Goal: Task Accomplishment & Management: Complete application form

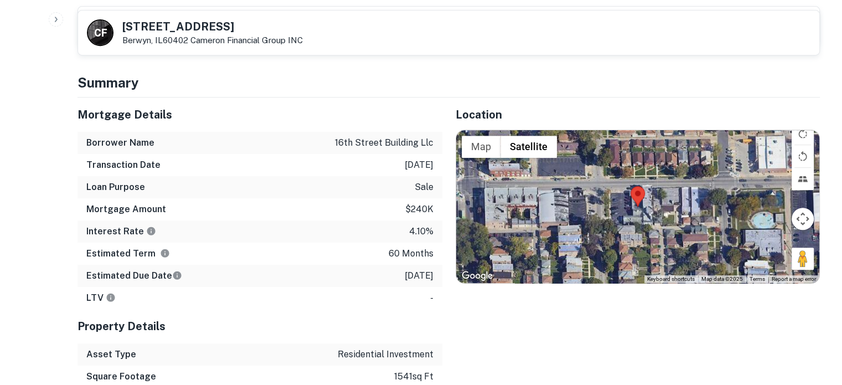
scroll to position [443, 0]
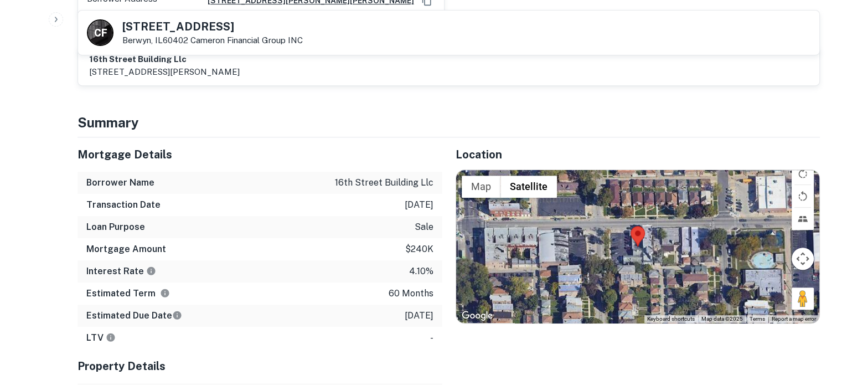
click at [637, 241] on div at bounding box center [638, 246] width 364 height 153
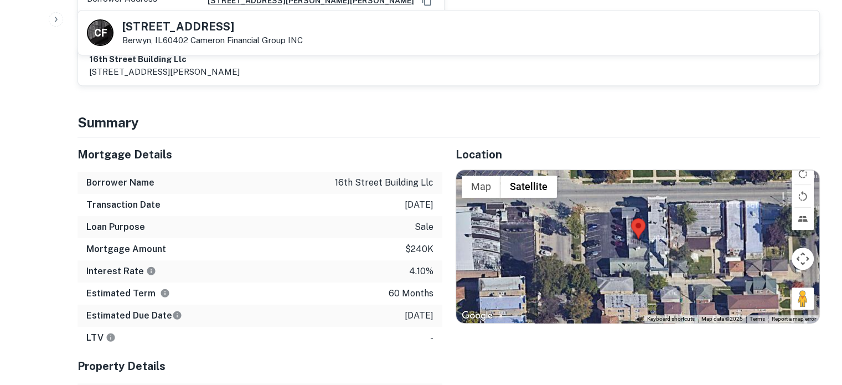
click at [638, 233] on div at bounding box center [638, 246] width 364 height 153
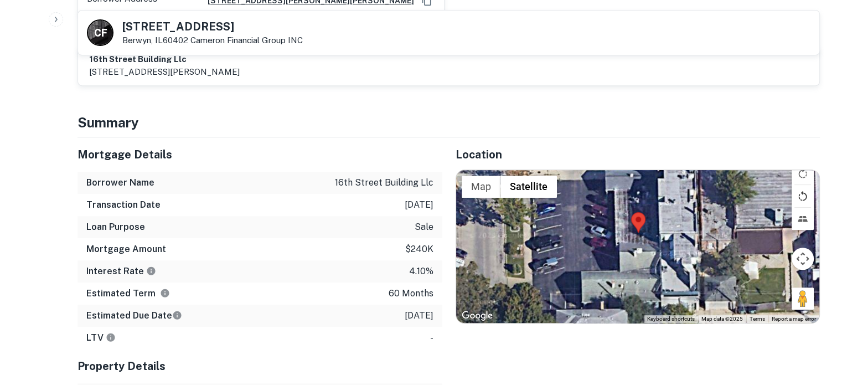
click at [800, 185] on button "Rotate map counterclockwise" at bounding box center [803, 196] width 22 height 22
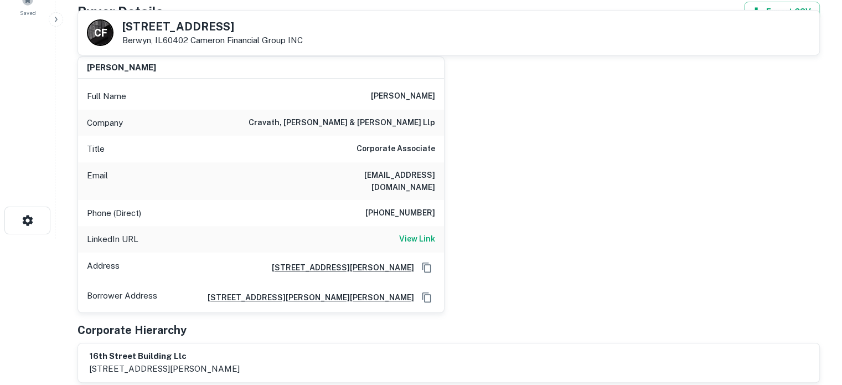
scroll to position [55, 0]
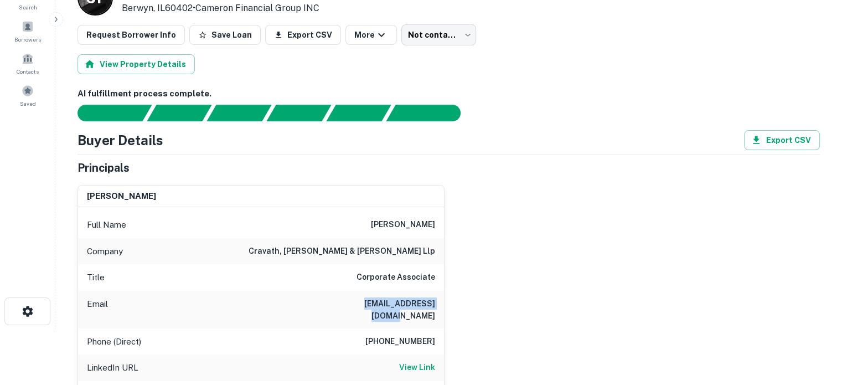
drag, startPoint x: 343, startPoint y: 303, endPoint x: 449, endPoint y: 296, distance: 106.6
click at [449, 296] on div "joseph marshall Full Name joseph marshall Company cravath, swaine & moore llp T…" at bounding box center [444, 308] width 751 height 265
copy h6 "jmarshall@cravath.com"
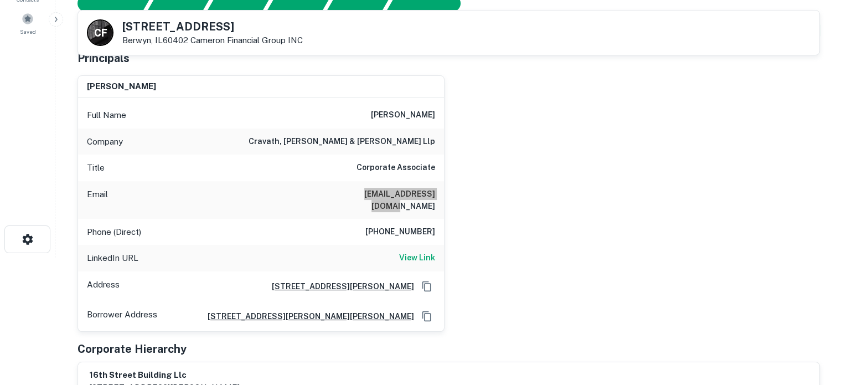
scroll to position [111, 0]
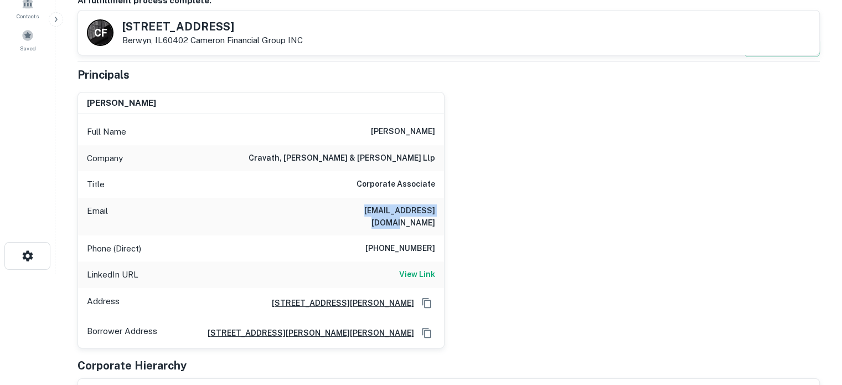
click at [462, 210] on div "joseph marshall Full Name joseph marshall Company cravath, swaine & moore llp T…" at bounding box center [444, 215] width 751 height 265
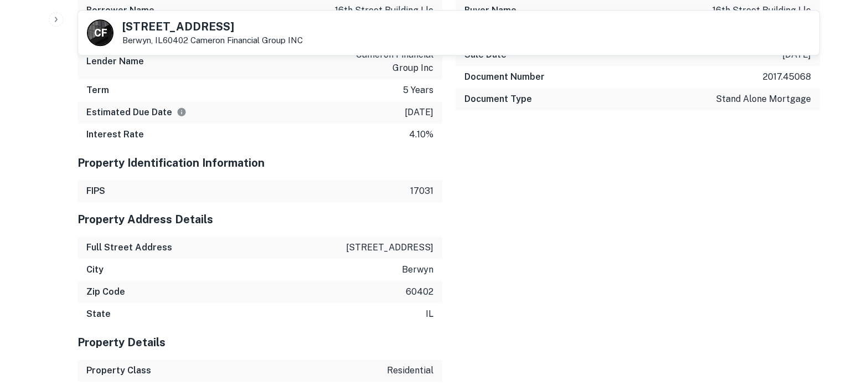
scroll to position [1052, 0]
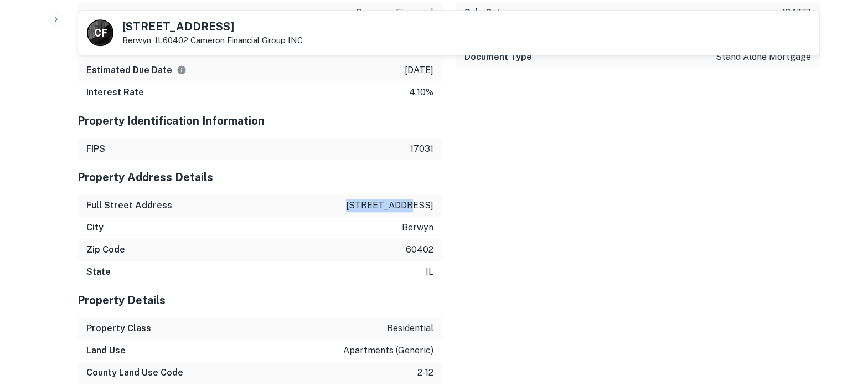
drag, startPoint x: 374, startPoint y: 191, endPoint x: 442, endPoint y: 190, distance: 67.6
copy p "6714 16th st"
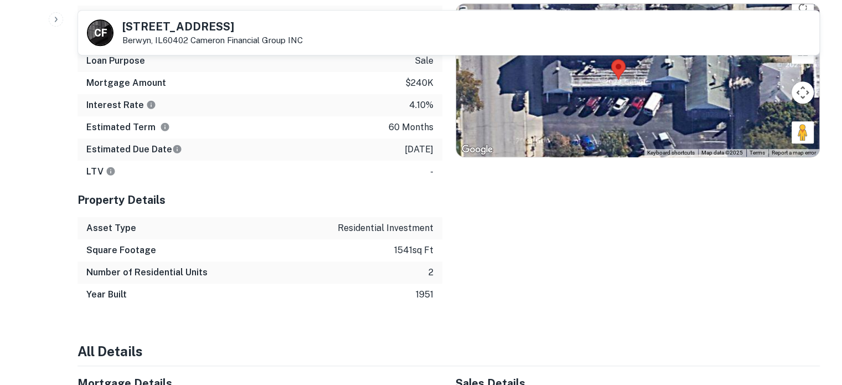
scroll to position [775, 0]
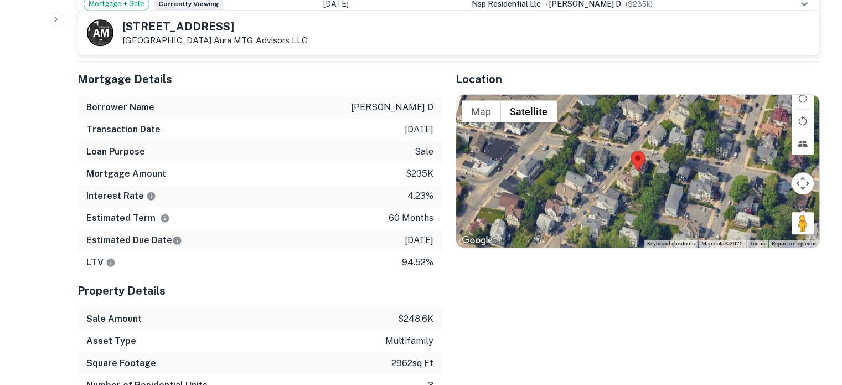
scroll to position [720, 0]
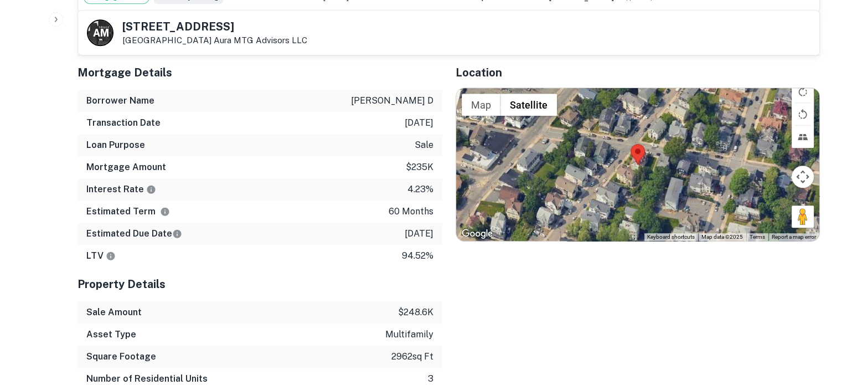
click at [635, 168] on div at bounding box center [638, 164] width 364 height 153
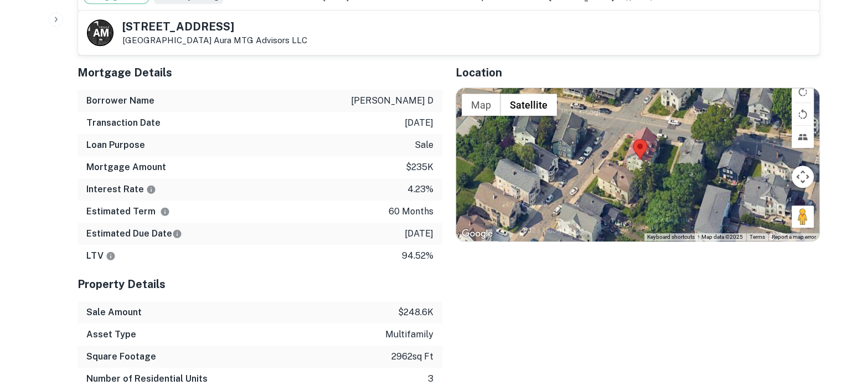
click at [635, 168] on div at bounding box center [638, 164] width 364 height 153
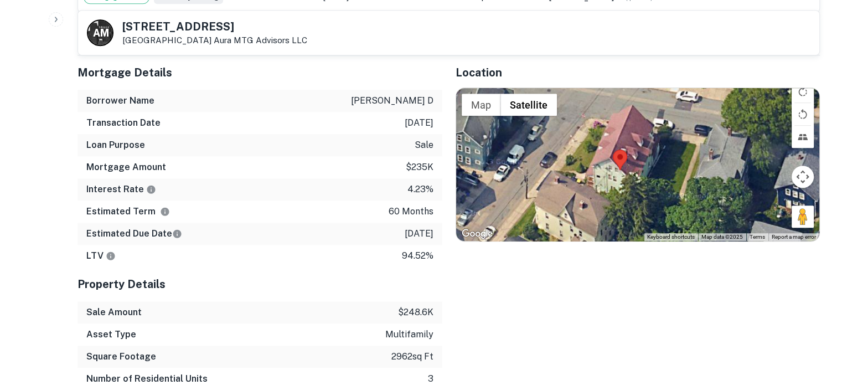
drag, startPoint x: 661, startPoint y: 163, endPoint x: 631, endPoint y: 189, distance: 39.2
click at [631, 189] on div at bounding box center [638, 164] width 364 height 153
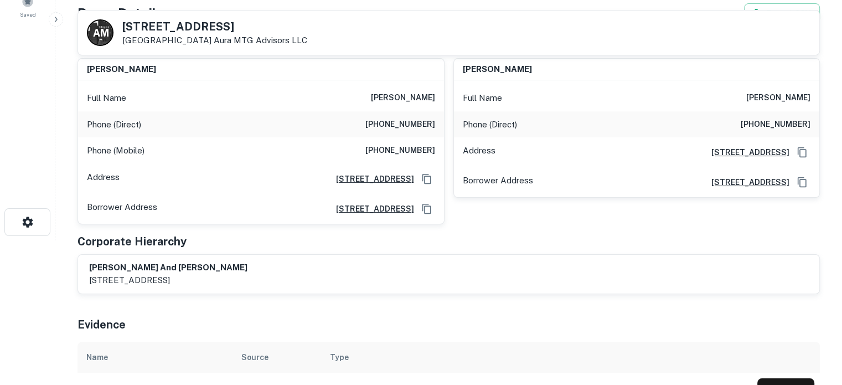
scroll to position [111, 0]
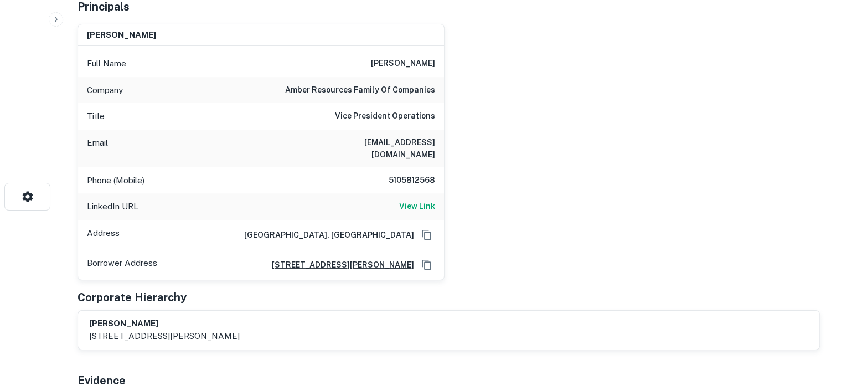
scroll to position [111, 0]
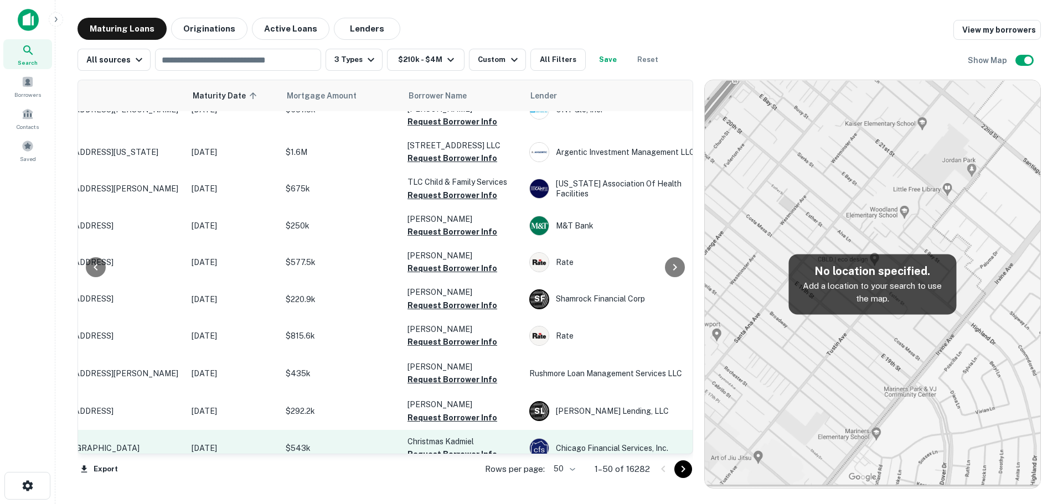
scroll to position [1538, 79]
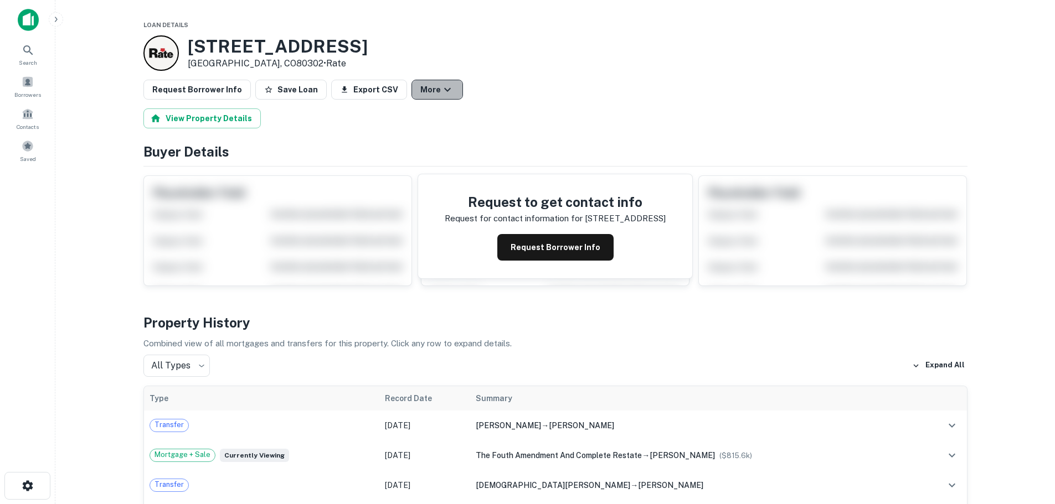
click at [426, 89] on button "More" at bounding box center [437, 90] width 52 height 20
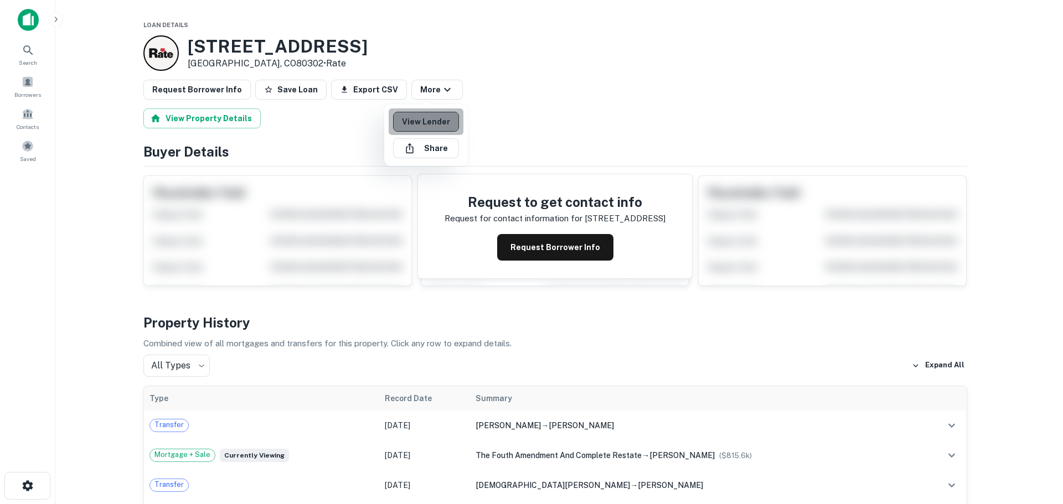
click at [434, 119] on link "View Lender" at bounding box center [426, 122] width 66 height 20
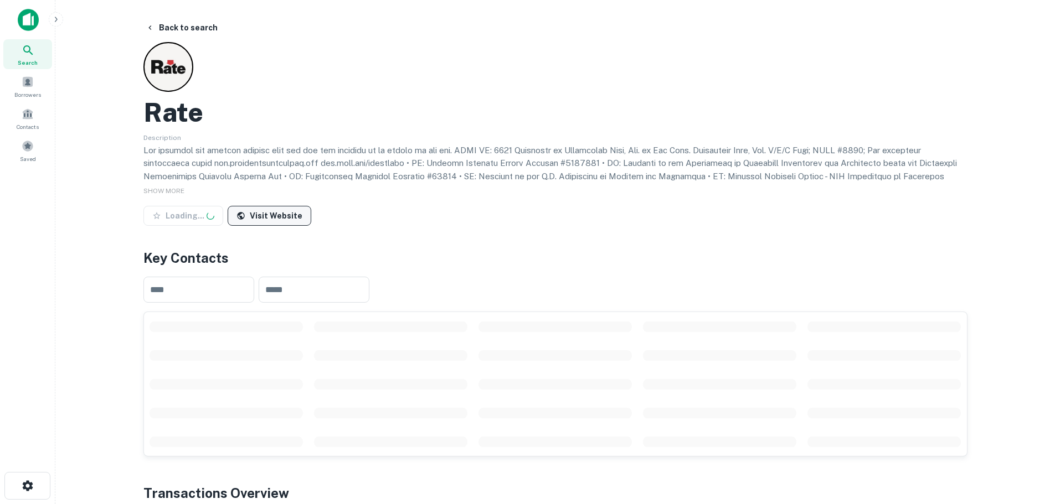
click at [280, 217] on link "Visit Website" at bounding box center [270, 216] width 84 height 20
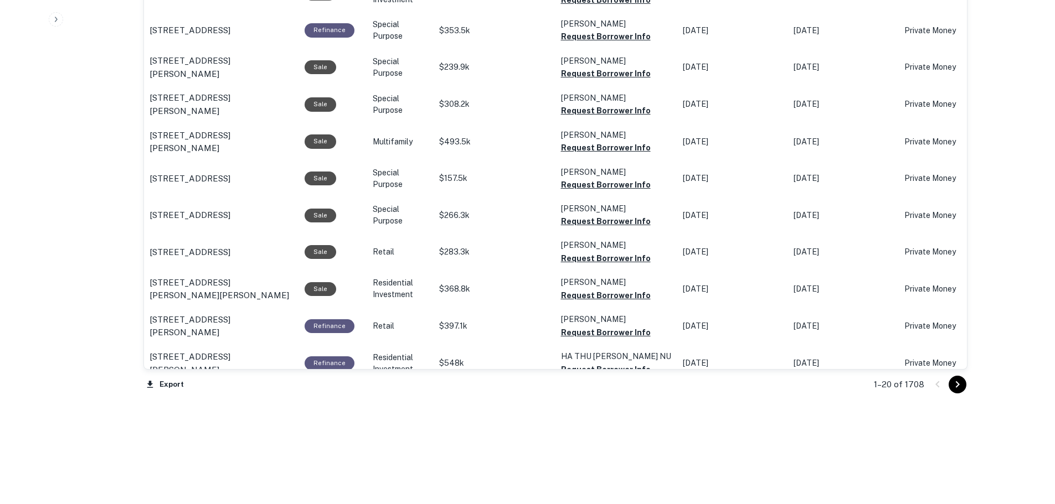
scroll to position [1098, 0]
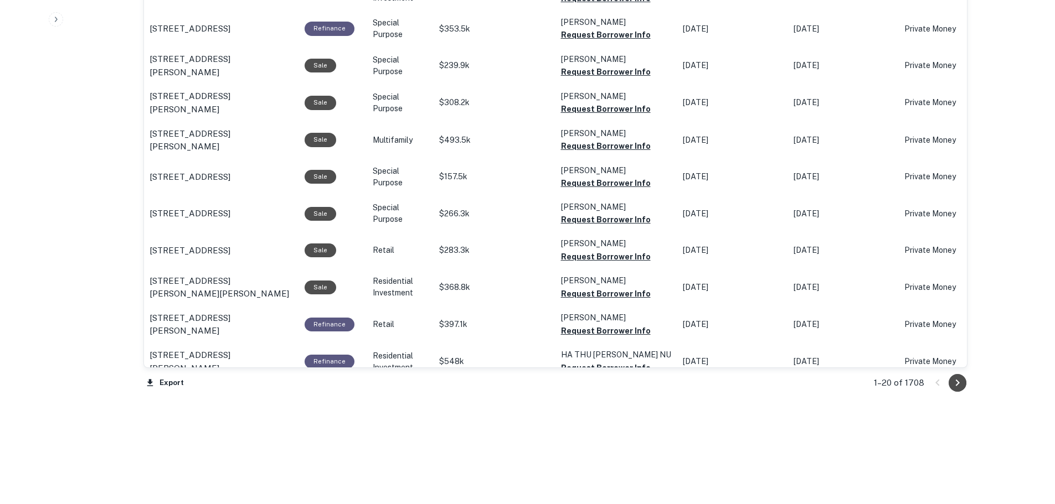
click at [959, 381] on icon "Go to next page" at bounding box center [957, 383] width 13 height 13
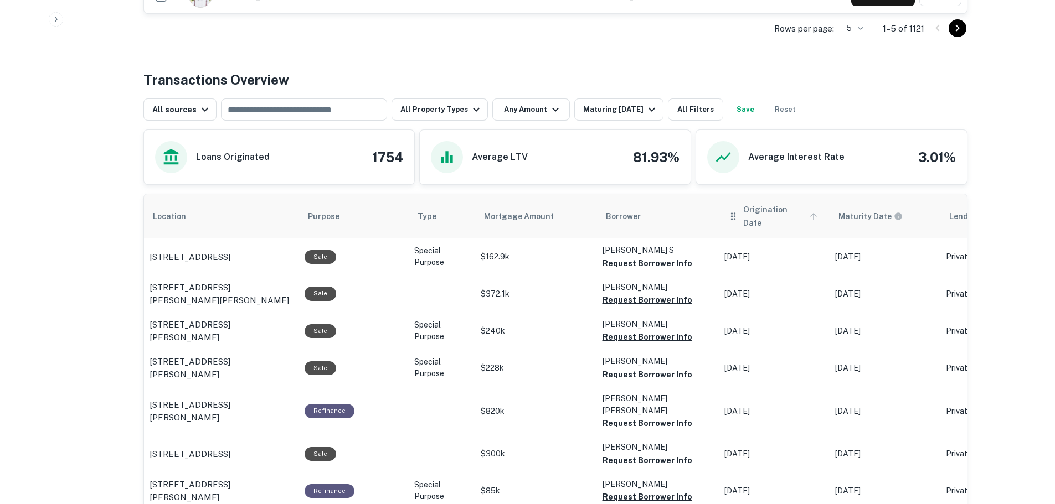
scroll to position [379, 0]
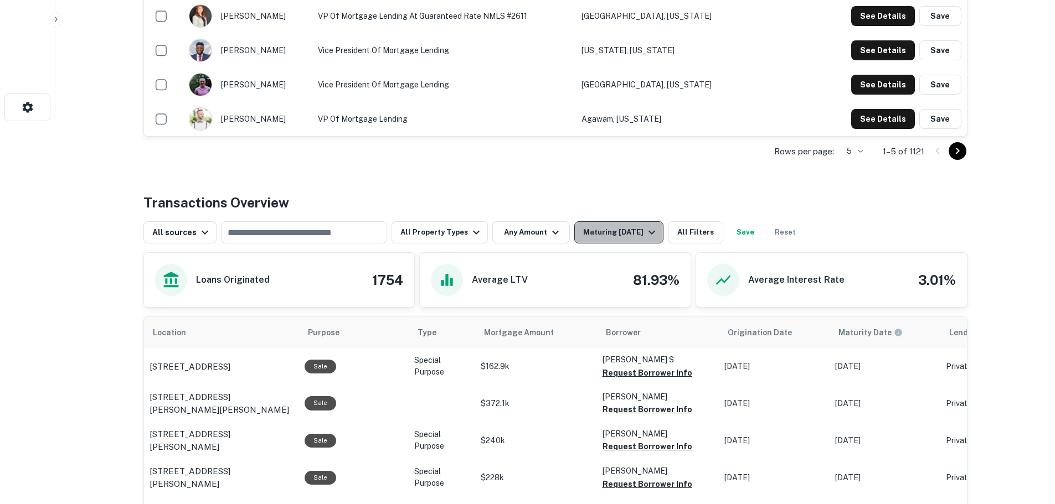
click at [645, 234] on icon "button" at bounding box center [651, 232] width 13 height 13
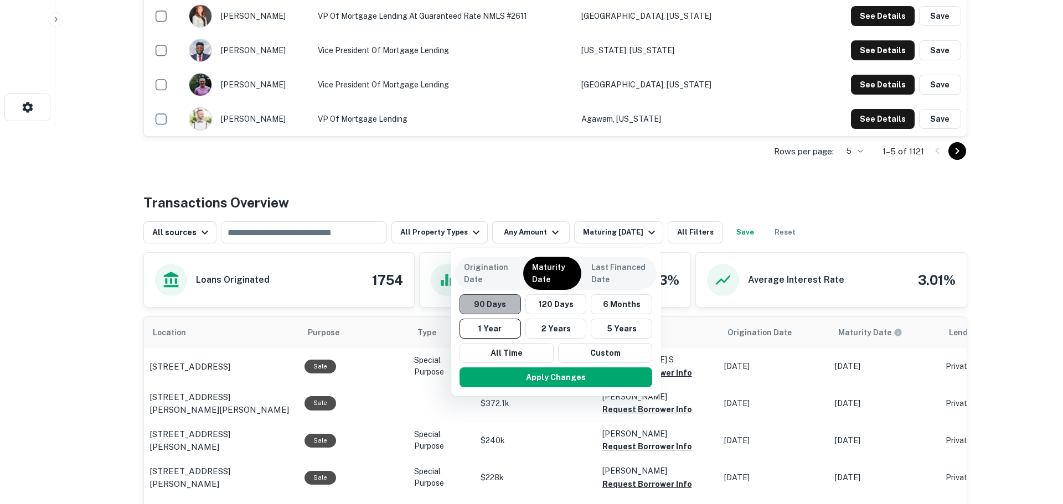
click at [506, 303] on button "90 Days" at bounding box center [490, 305] width 61 height 20
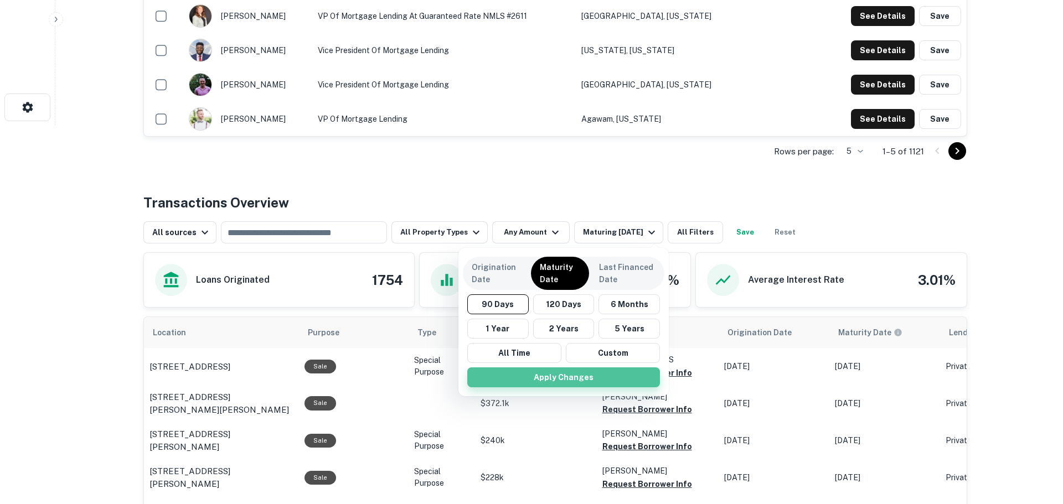
click at [591, 379] on button "Apply Changes" at bounding box center [563, 378] width 193 height 20
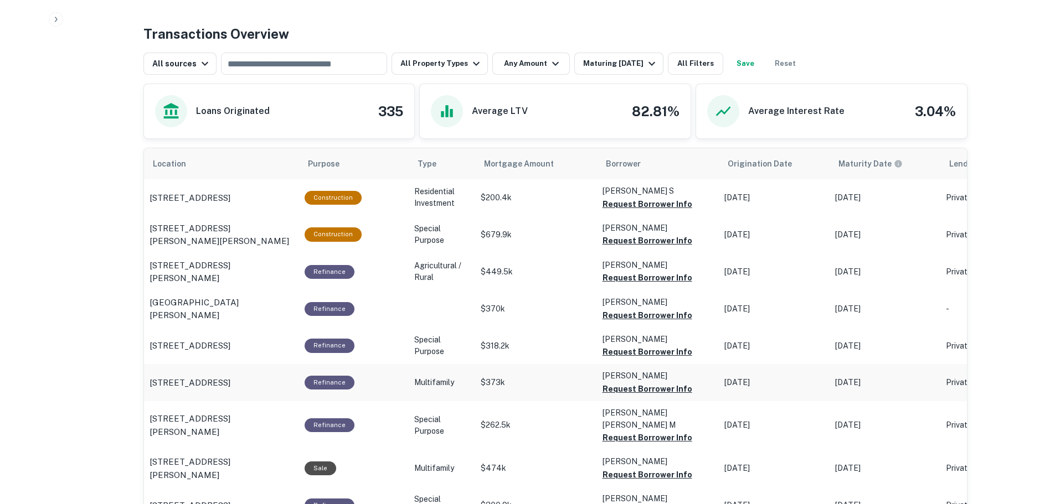
scroll to position [600, 0]
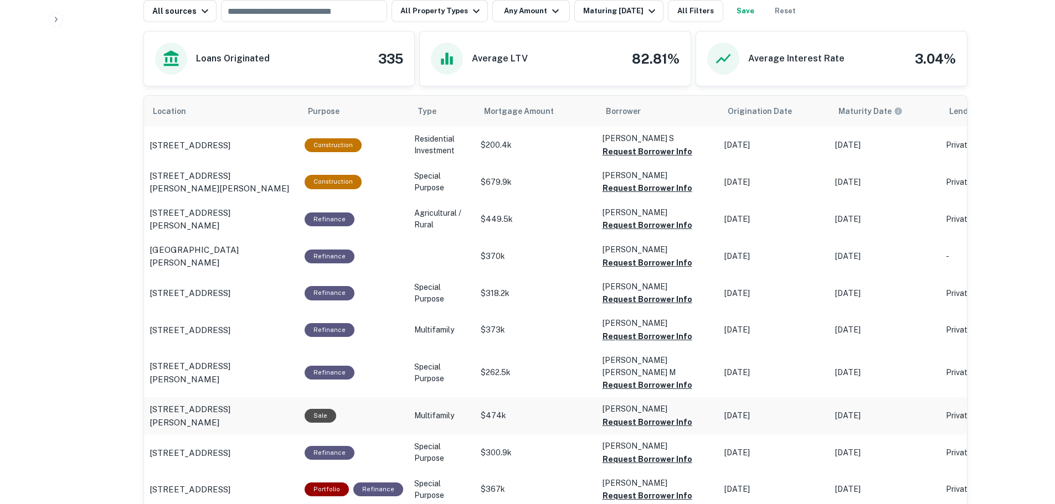
click at [513, 151] on p "$474k" at bounding box center [536, 146] width 111 height 12
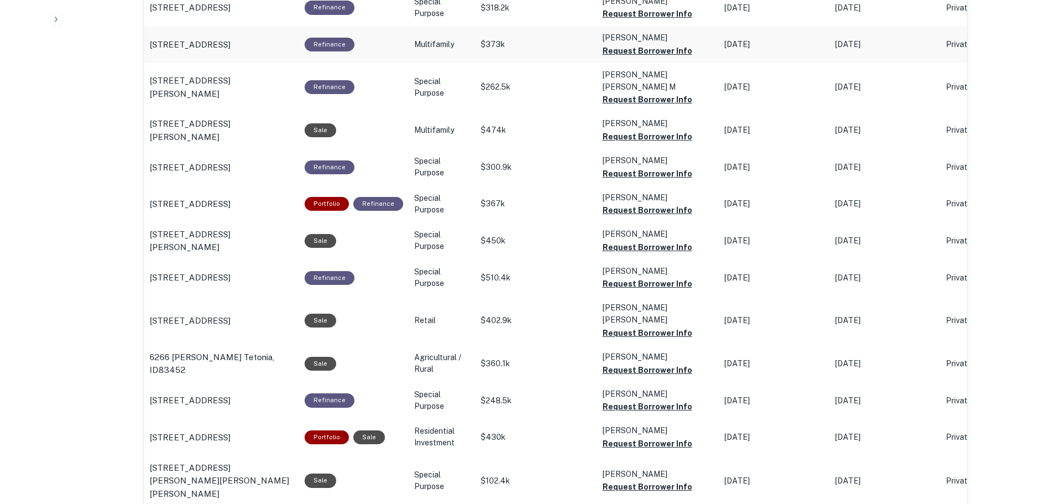
scroll to position [1098, 0]
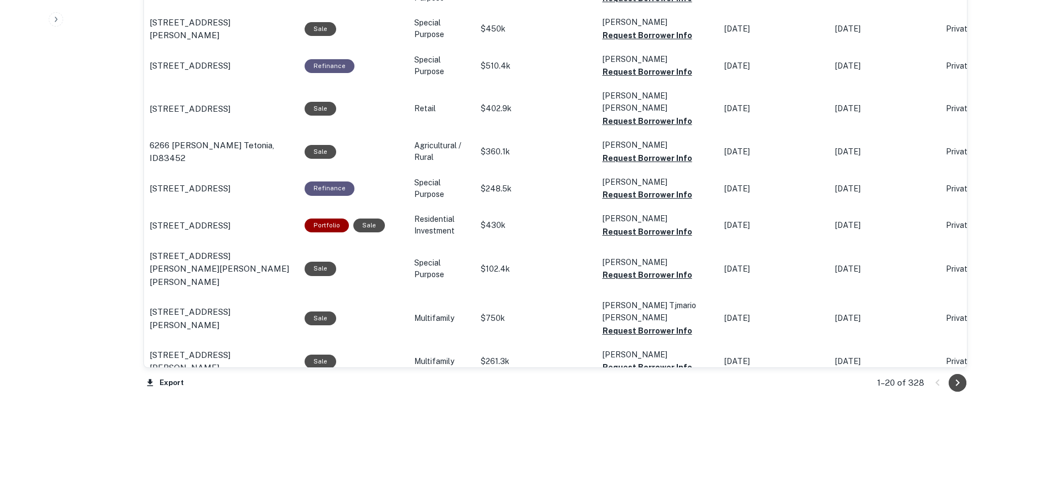
click at [961, 379] on icon "Go to next page" at bounding box center [957, 383] width 13 height 13
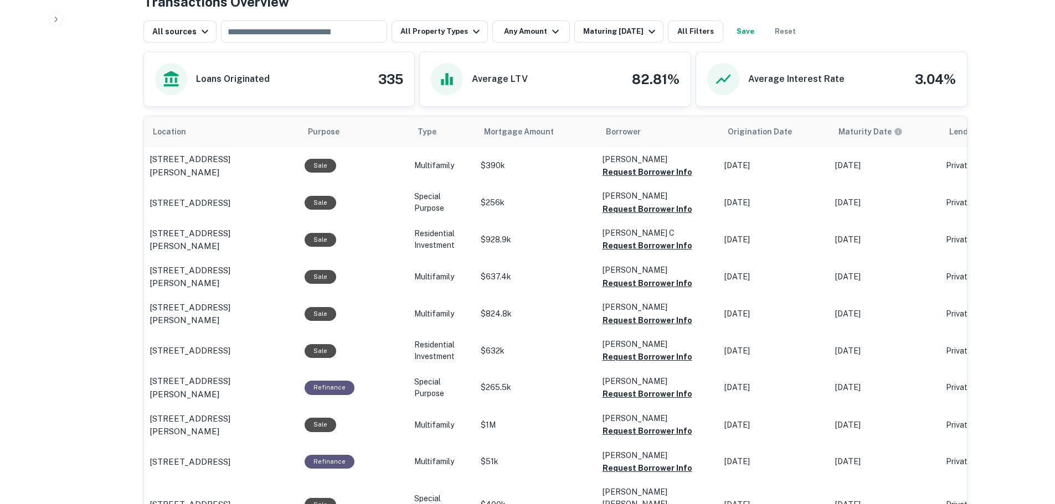
scroll to position [434, 0]
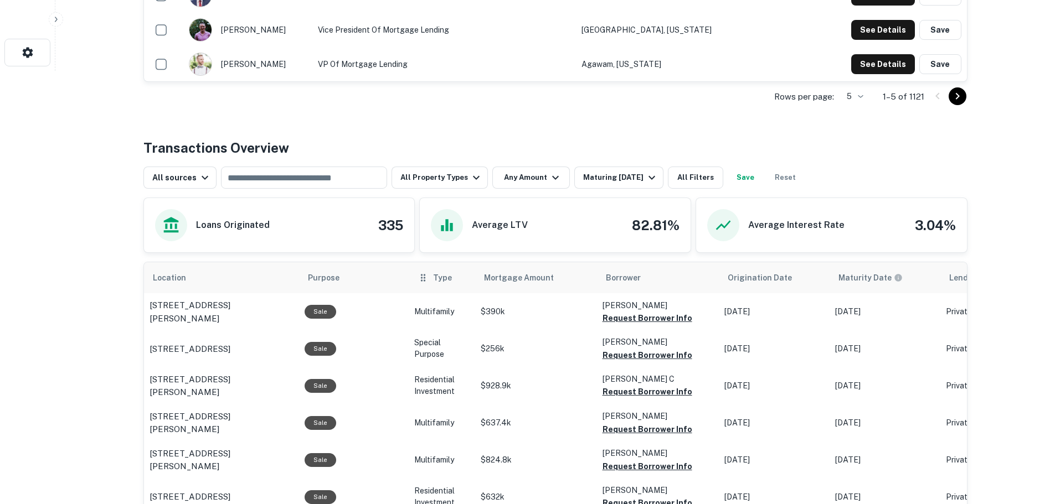
click at [426, 284] on div "Type" at bounding box center [442, 277] width 49 height 13
click at [423, 282] on div "Type" at bounding box center [442, 277] width 49 height 13
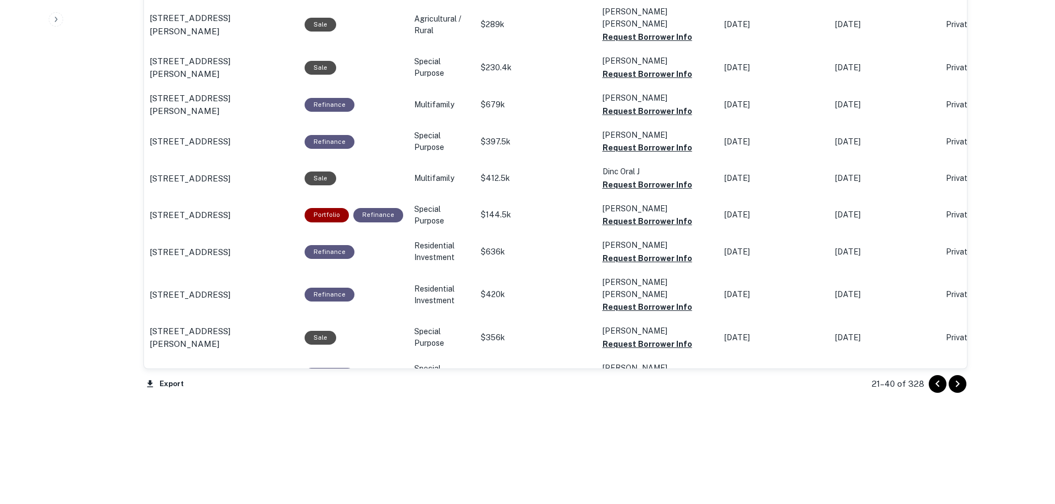
scroll to position [1110, 0]
click at [955, 385] on icon "Go to next page" at bounding box center [957, 383] width 13 height 13
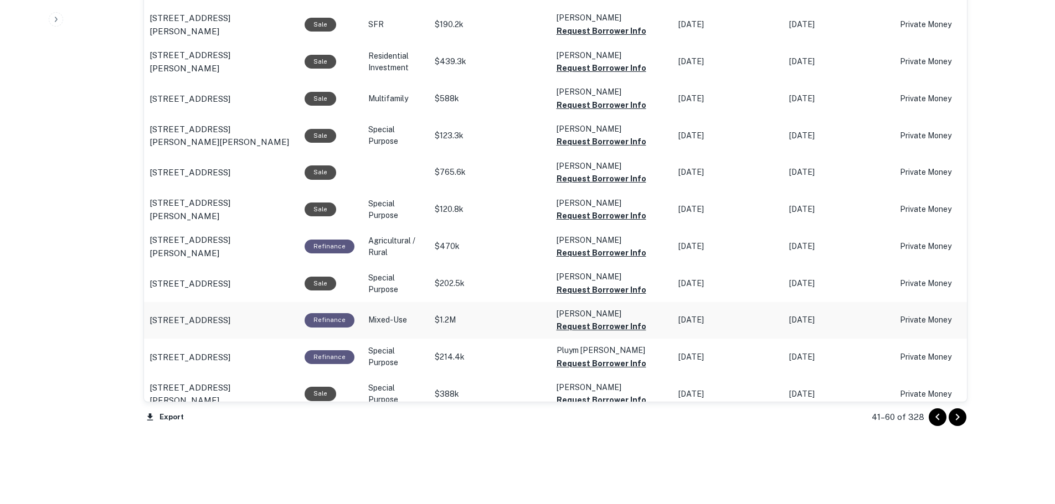
scroll to position [1099, 0]
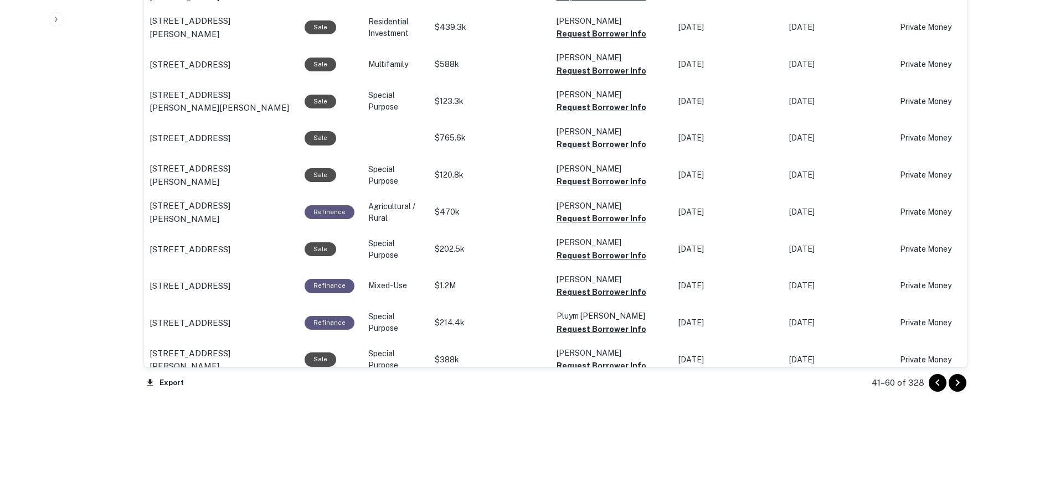
click at [954, 382] on icon "Go to next page" at bounding box center [957, 383] width 13 height 13
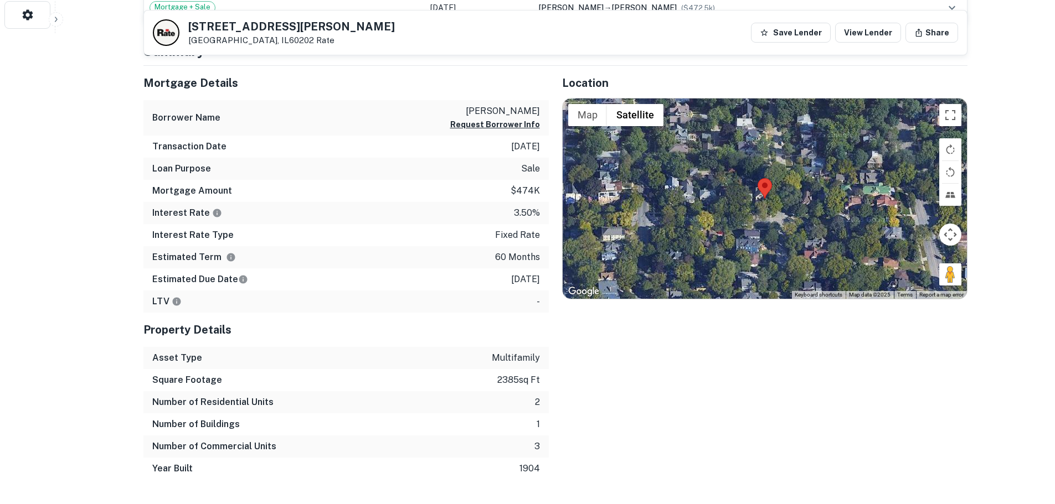
scroll to position [388, 0]
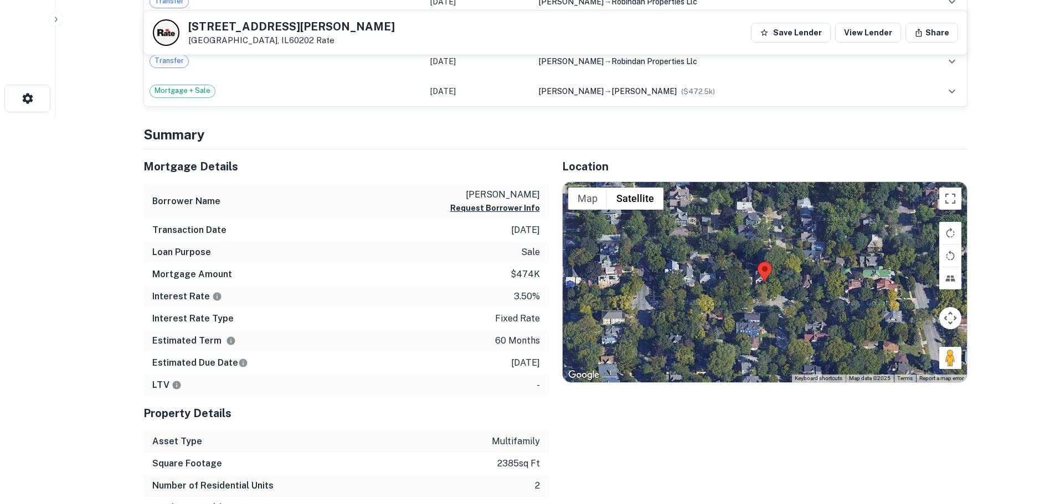
click at [763, 306] on div at bounding box center [765, 282] width 404 height 200
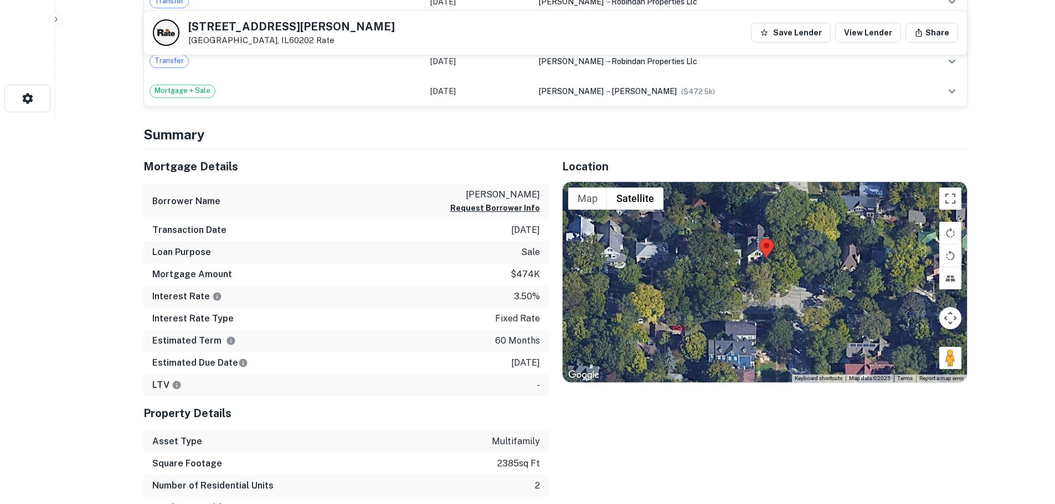
click at [755, 269] on div at bounding box center [765, 282] width 404 height 200
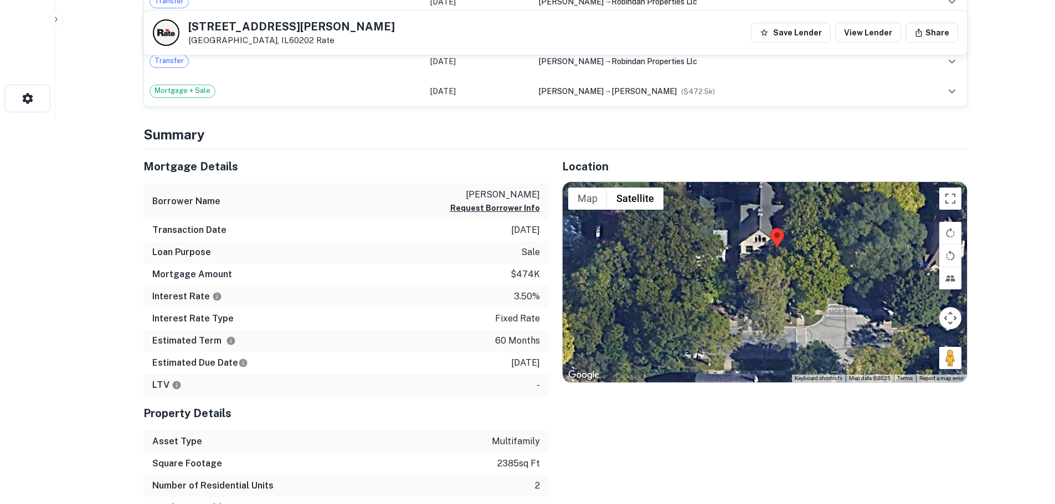
click at [759, 259] on div at bounding box center [765, 282] width 404 height 200
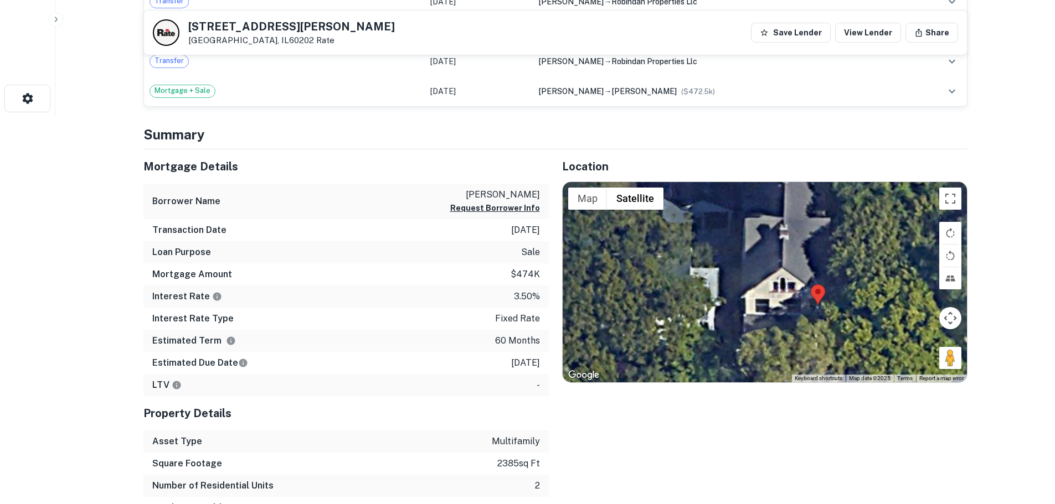
drag, startPoint x: 760, startPoint y: 280, endPoint x: 784, endPoint y: 348, distance: 72.0
click at [784, 348] on div at bounding box center [765, 282] width 404 height 200
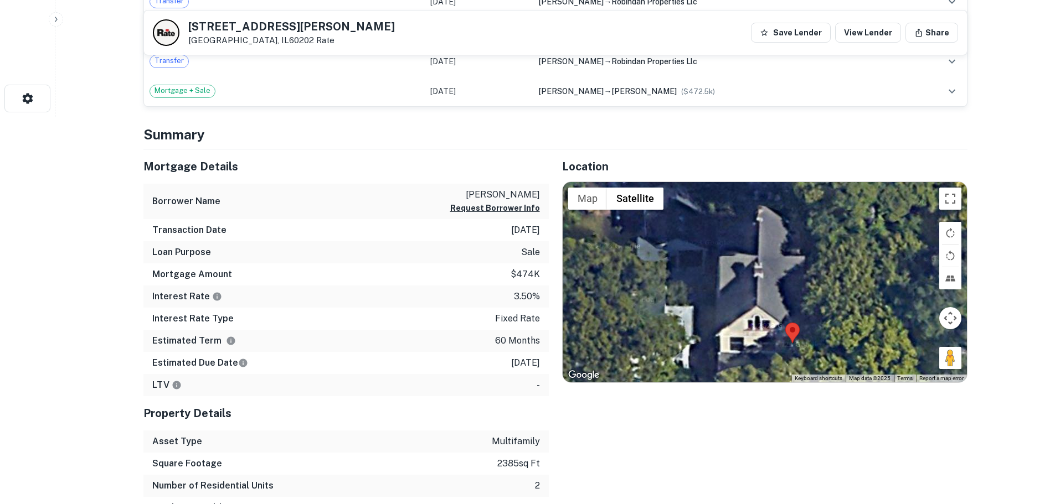
drag, startPoint x: 809, startPoint y: 294, endPoint x: 782, endPoint y: 329, distance: 44.6
click at [782, 329] on div at bounding box center [765, 282] width 404 height 200
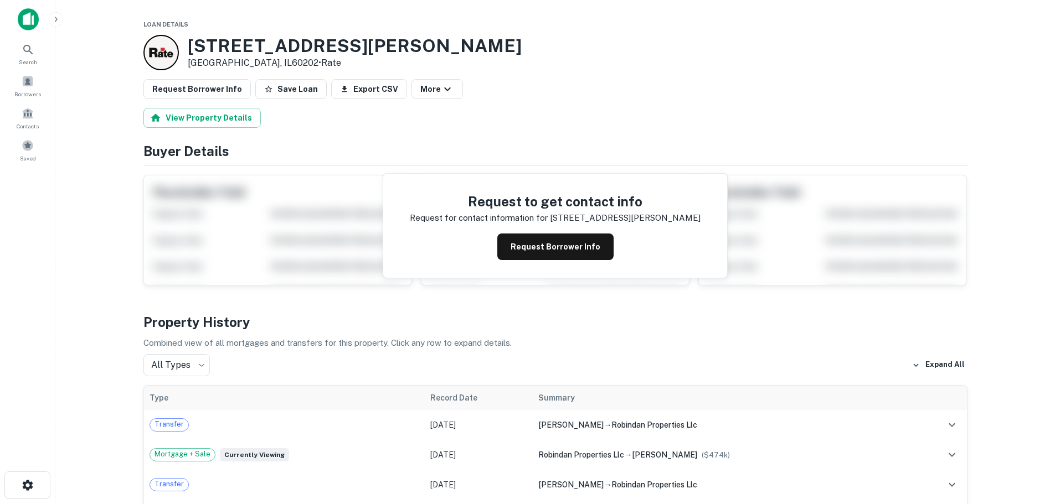
scroll to position [0, 0]
click at [220, 92] on button "Request Borrower Info" at bounding box center [196, 90] width 107 height 20
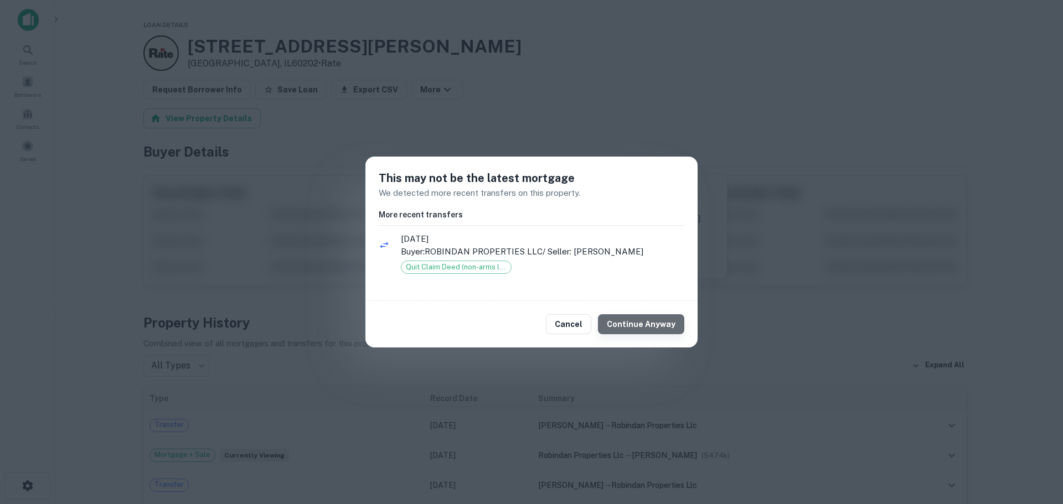
click at [661, 322] on button "Continue Anyway" at bounding box center [641, 325] width 86 height 20
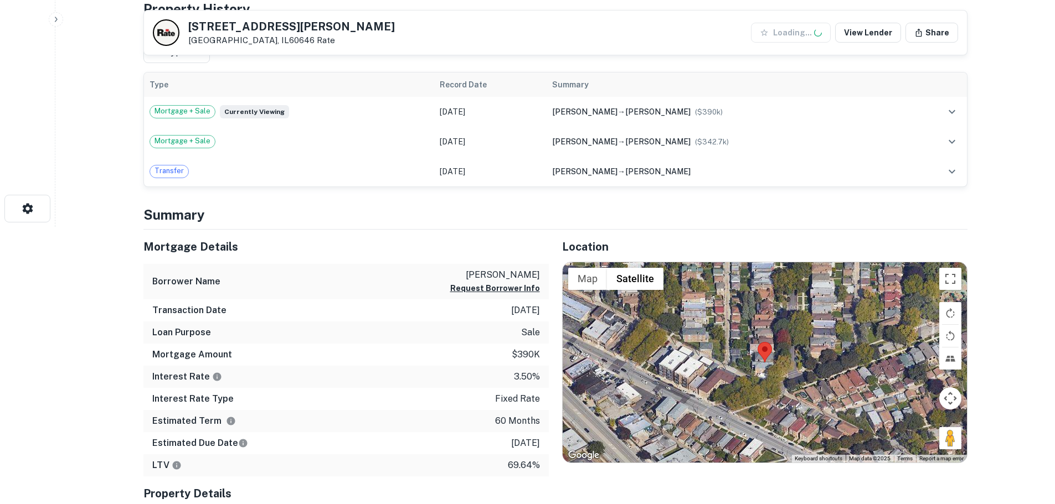
scroll to position [388, 0]
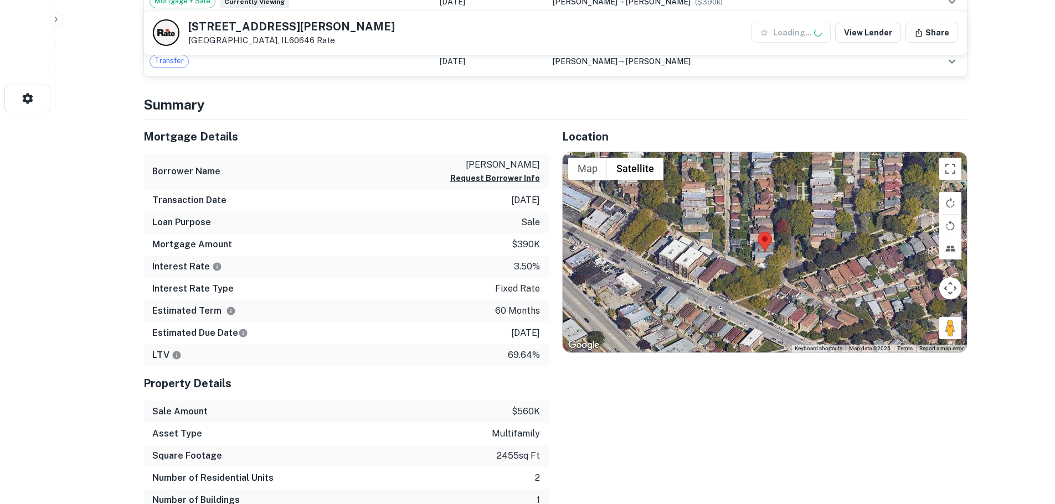
click at [775, 269] on div at bounding box center [765, 252] width 404 height 200
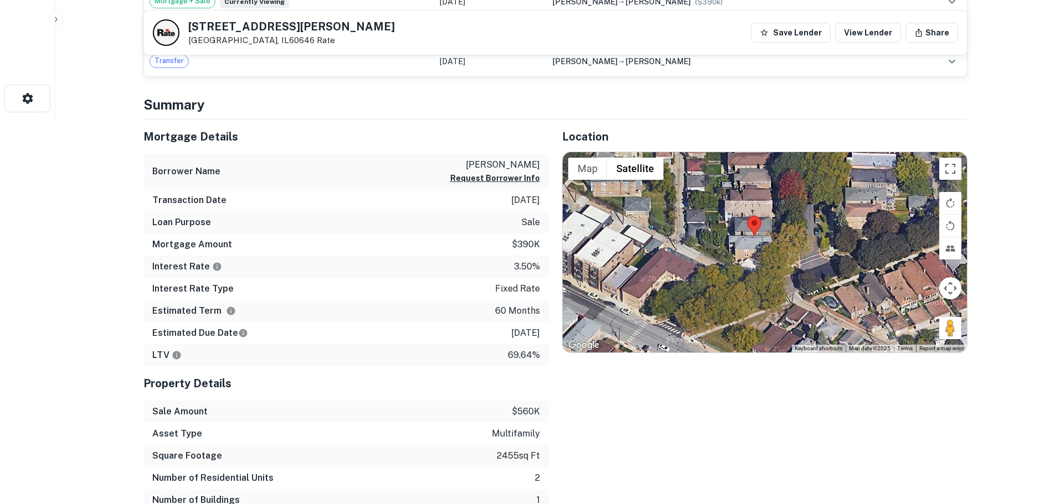
click at [754, 248] on div at bounding box center [765, 252] width 404 height 200
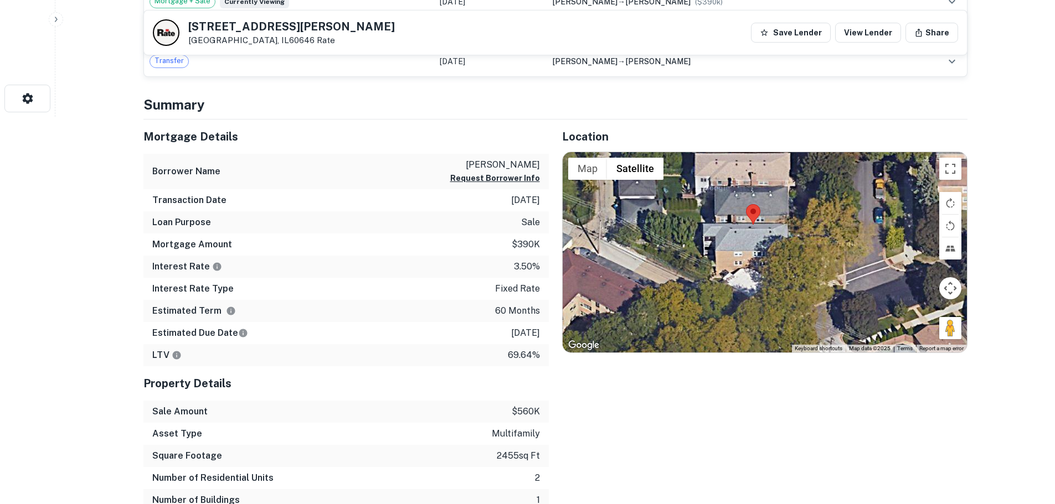
click at [747, 237] on div at bounding box center [765, 252] width 404 height 200
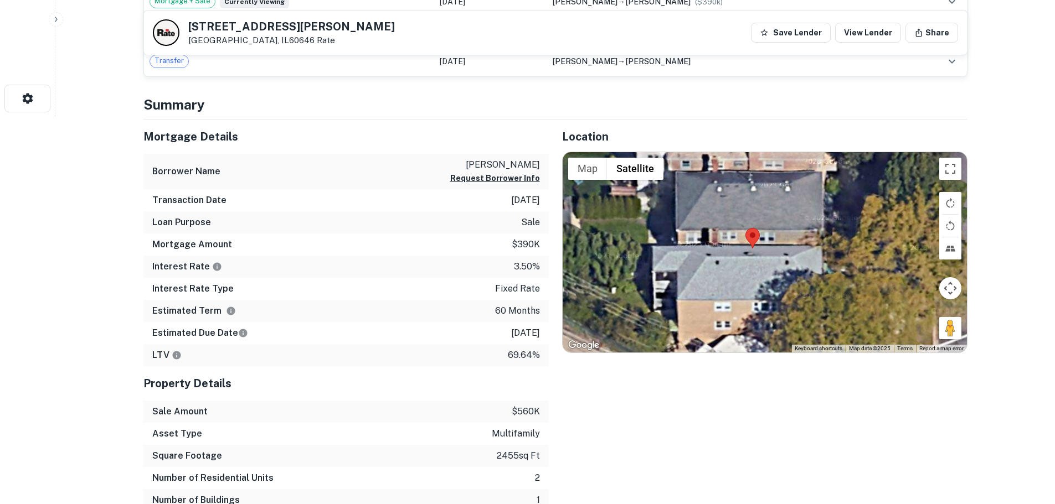
drag, startPoint x: 714, startPoint y: 289, endPoint x: 708, endPoint y: 329, distance: 40.4
click at [708, 329] on div at bounding box center [765, 252] width 404 height 200
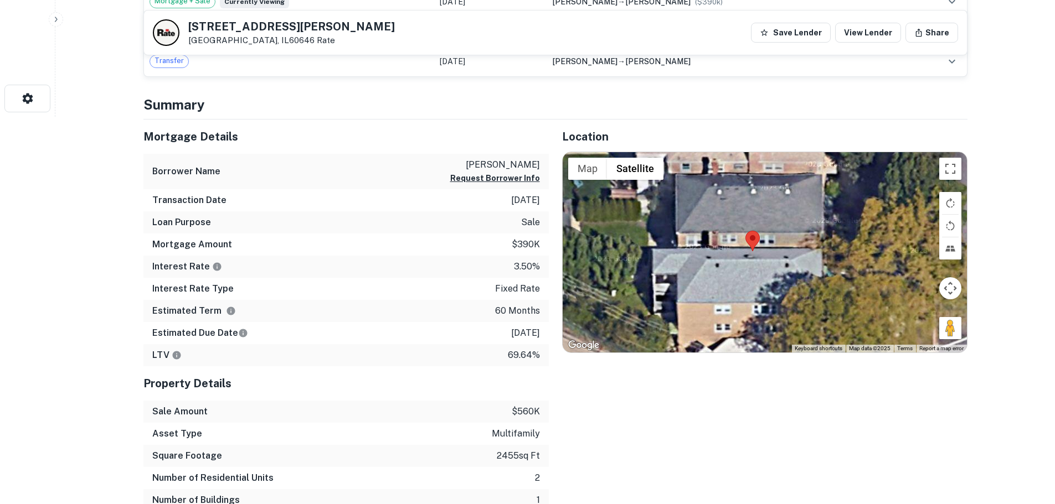
click at [753, 254] on div at bounding box center [765, 252] width 404 height 200
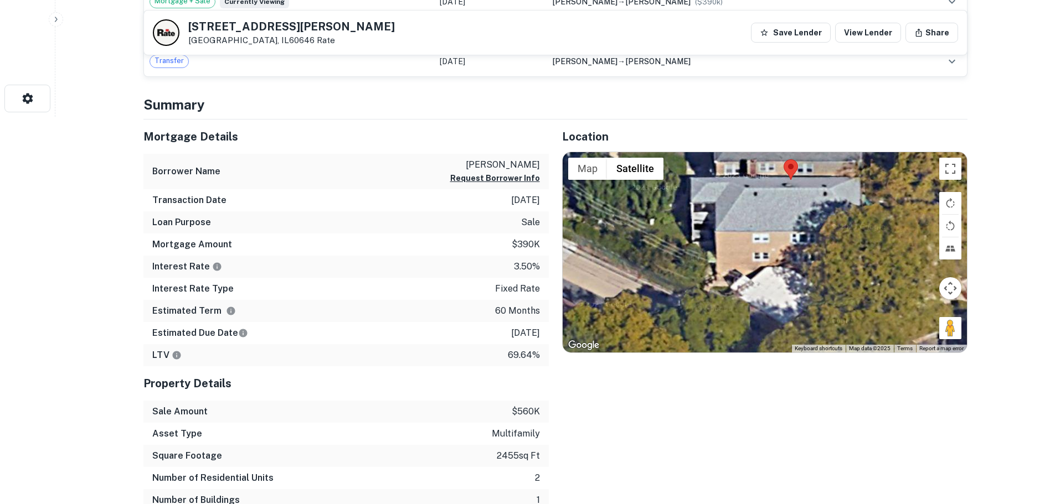
drag, startPoint x: 710, startPoint y: 288, endPoint x: 754, endPoint y: 214, distance: 85.9
click at [754, 214] on div at bounding box center [765, 252] width 404 height 200
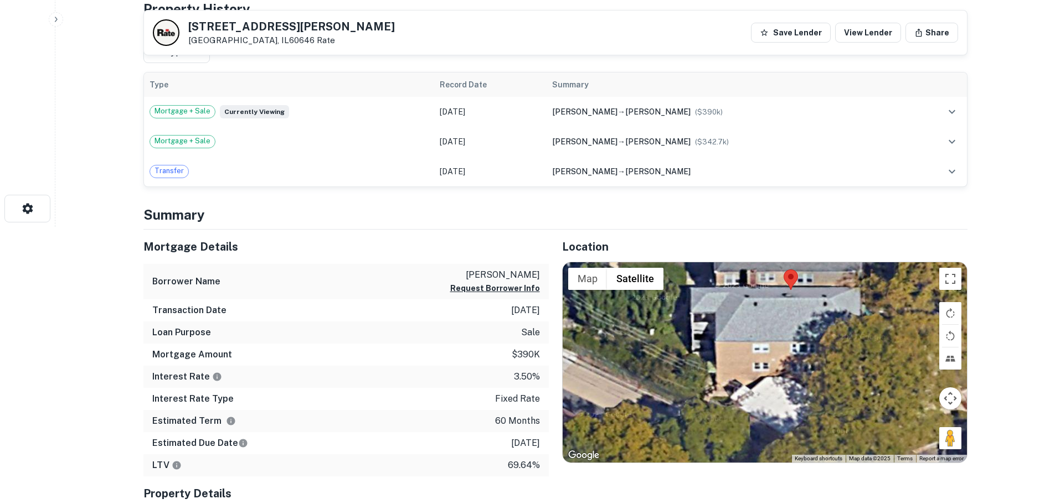
scroll to position [277, 0]
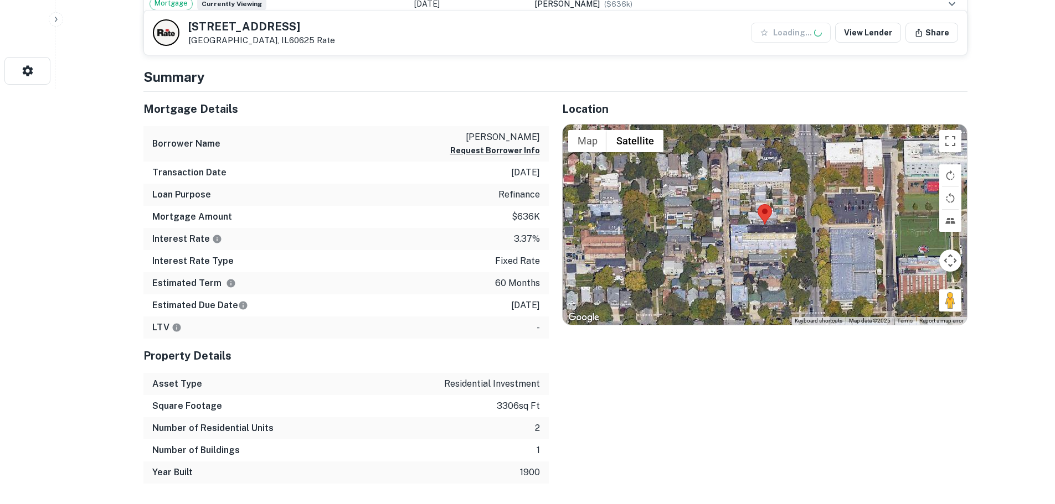
scroll to position [443, 0]
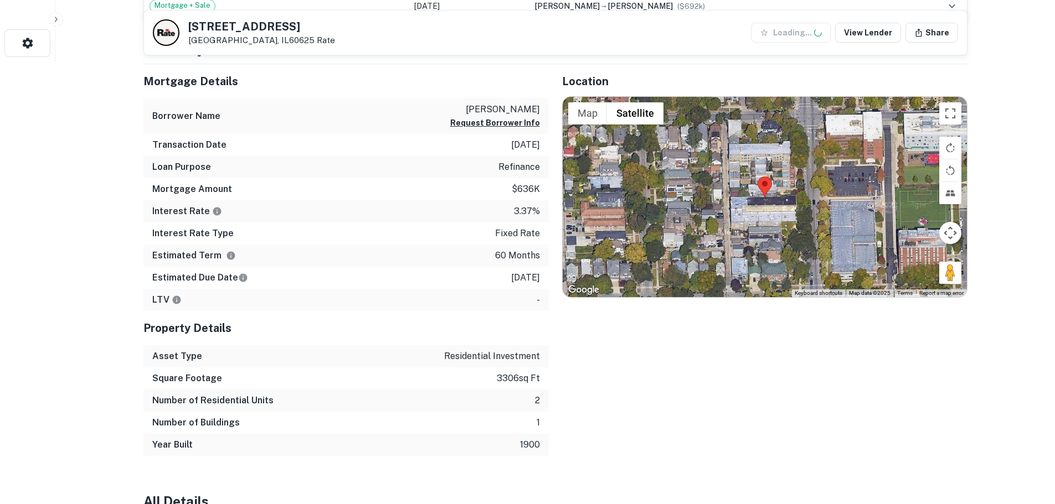
click at [768, 202] on div at bounding box center [765, 197] width 404 height 200
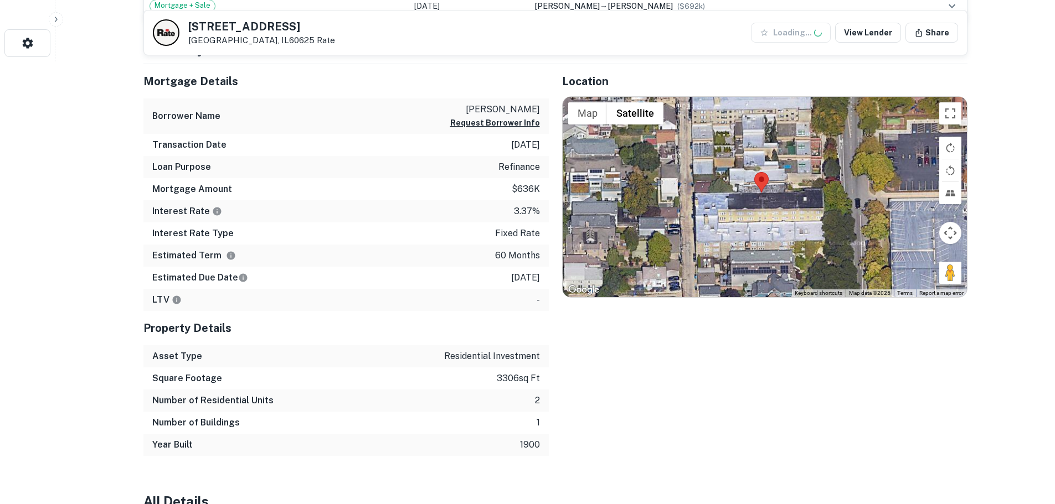
click at [768, 202] on div at bounding box center [765, 197] width 404 height 200
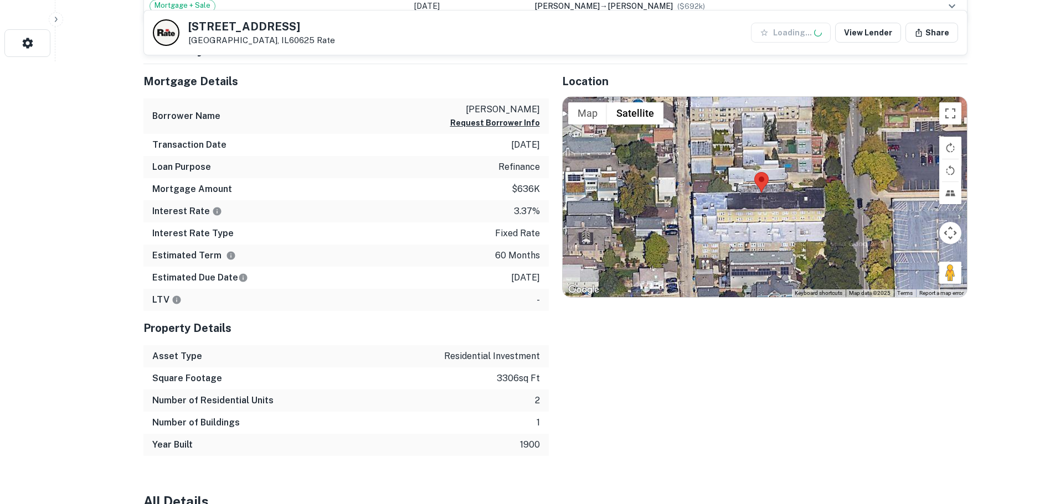
click at [768, 202] on div at bounding box center [765, 197] width 404 height 200
click at [758, 192] on img at bounding box center [761, 182] width 14 height 20
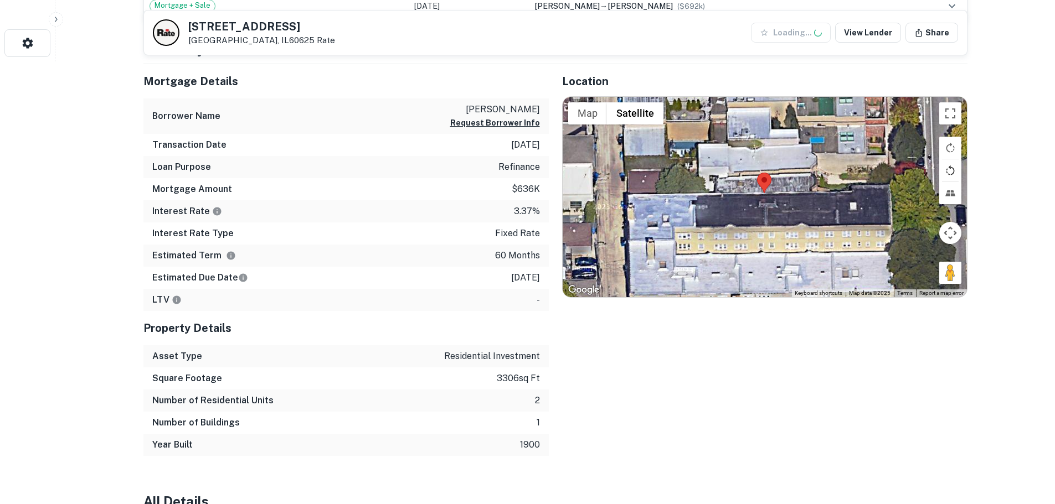
click at [948, 171] on button "Rotate map counterclockwise" at bounding box center [950, 170] width 22 height 22
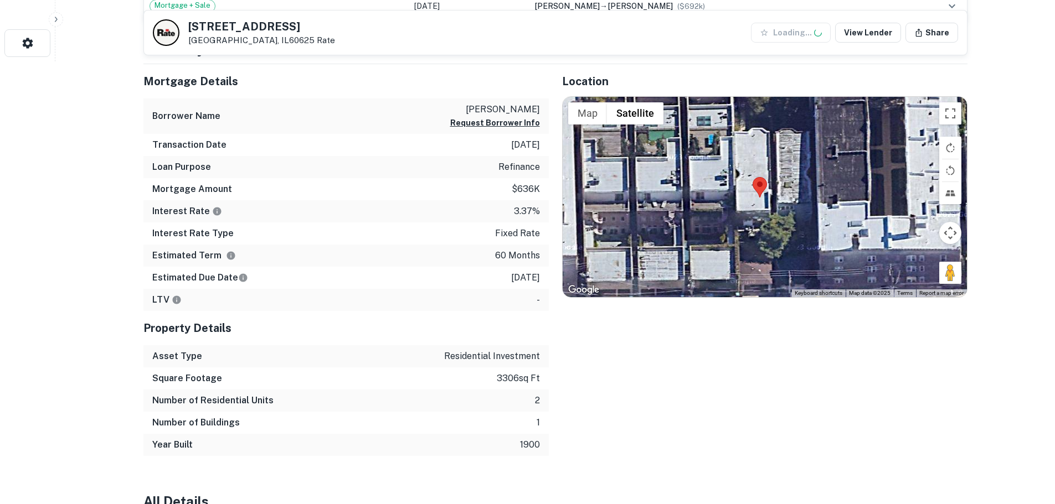
click at [738, 214] on div at bounding box center [765, 197] width 404 height 200
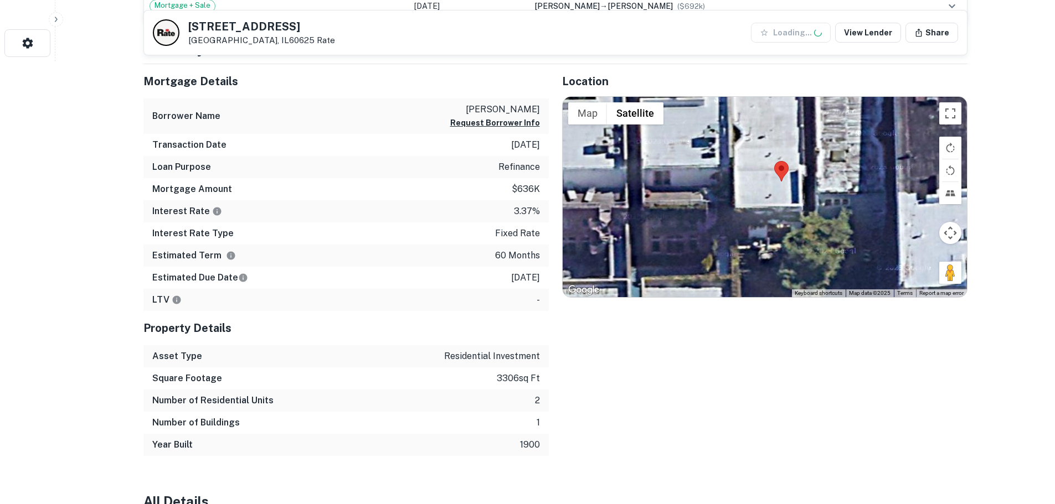
click at [796, 217] on div at bounding box center [765, 197] width 404 height 200
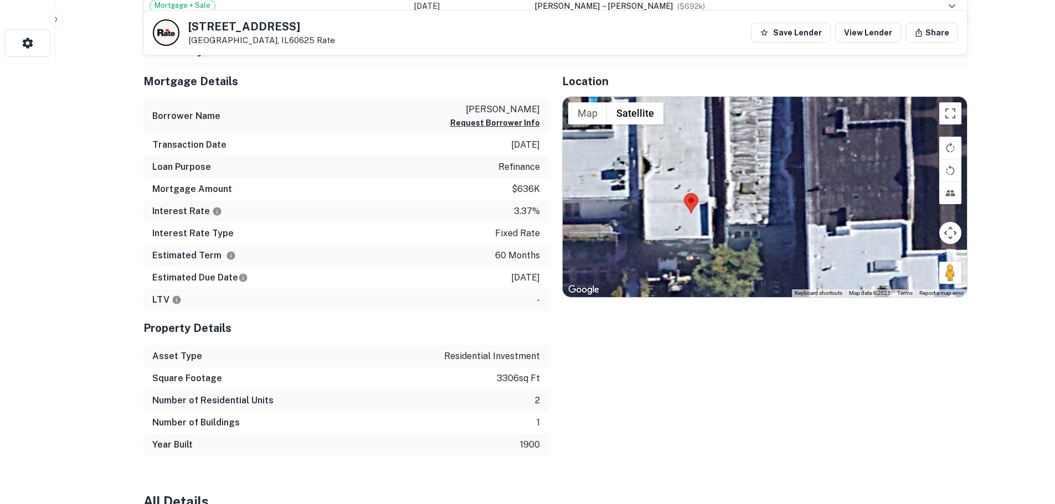
drag, startPoint x: 823, startPoint y: 229, endPoint x: 733, endPoint y: 262, distance: 96.2
click at [733, 262] on div at bounding box center [765, 197] width 404 height 200
click at [951, 177] on button "Rotate map counterclockwise" at bounding box center [950, 170] width 22 height 22
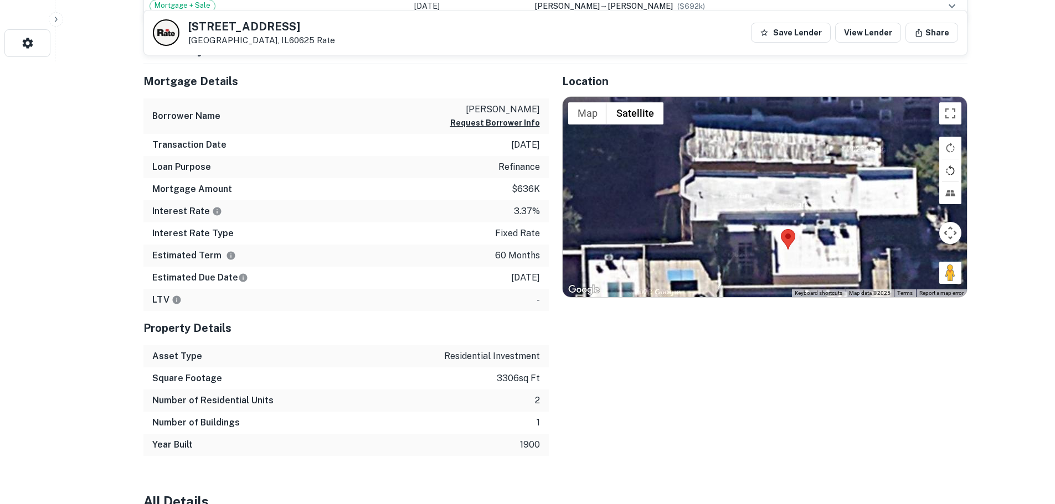
click at [951, 170] on button "Rotate map counterclockwise" at bounding box center [950, 170] width 22 height 22
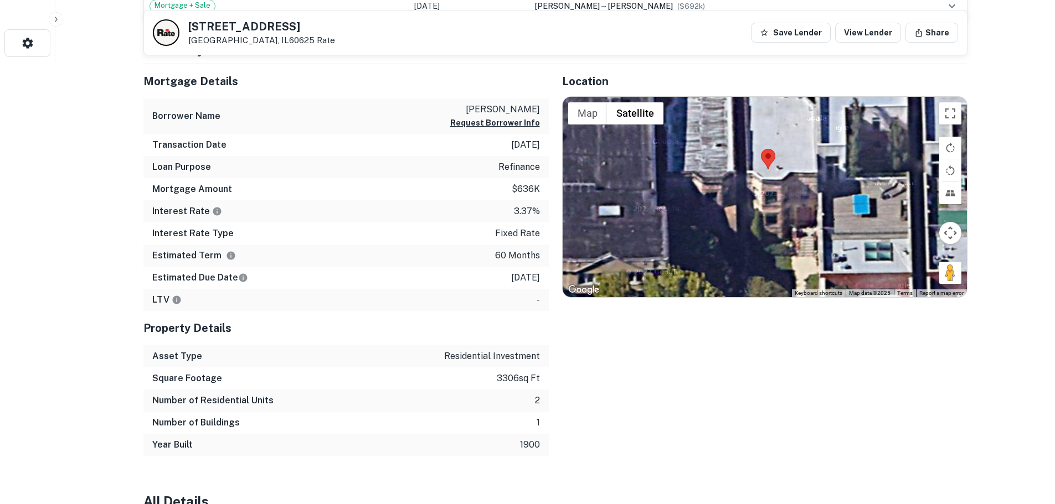
drag, startPoint x: 866, startPoint y: 249, endPoint x: 792, endPoint y: 237, distance: 74.1
click at [792, 237] on div at bounding box center [765, 197] width 404 height 200
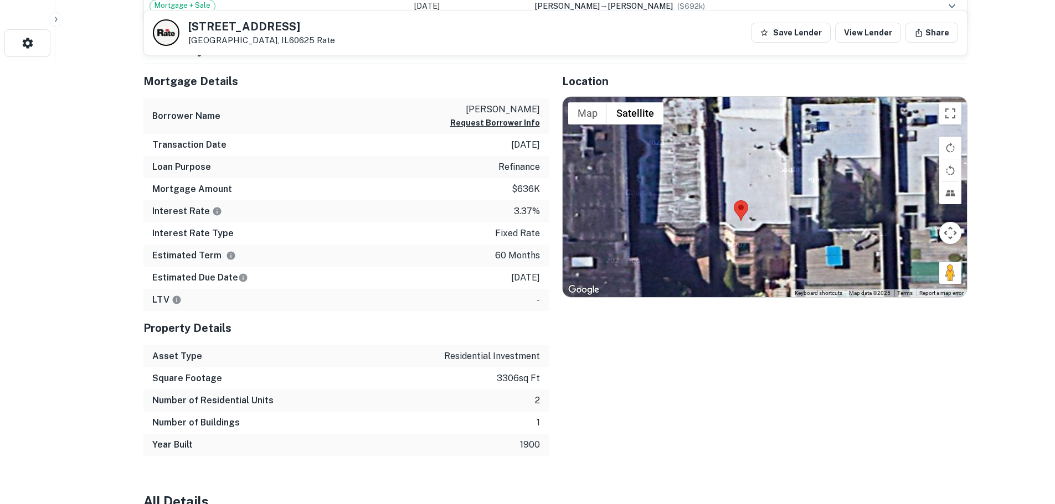
drag, startPoint x: 813, startPoint y: 261, endPoint x: 802, endPoint y: 281, distance: 22.5
click at [802, 281] on div at bounding box center [765, 197] width 404 height 200
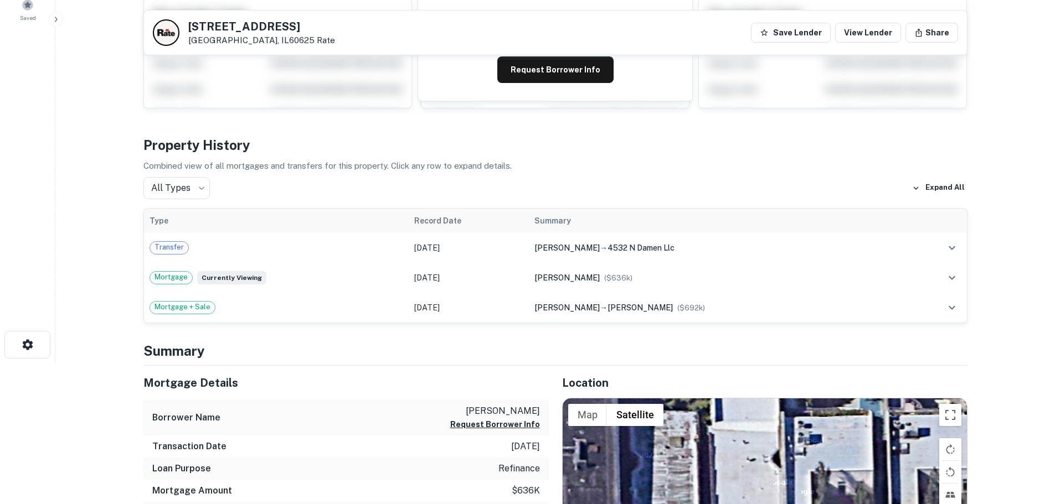
scroll to position [55, 0]
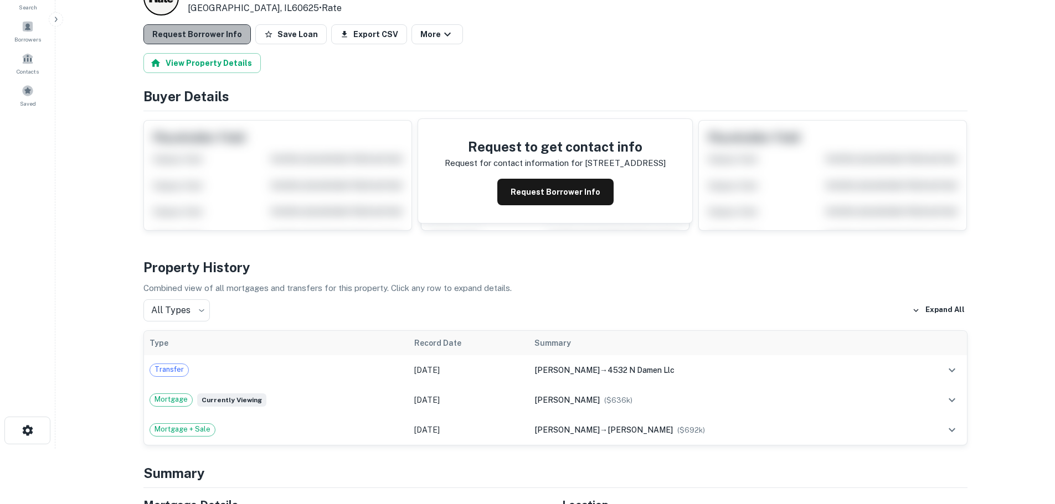
click at [208, 28] on button "Request Borrower Info" at bounding box center [196, 34] width 107 height 20
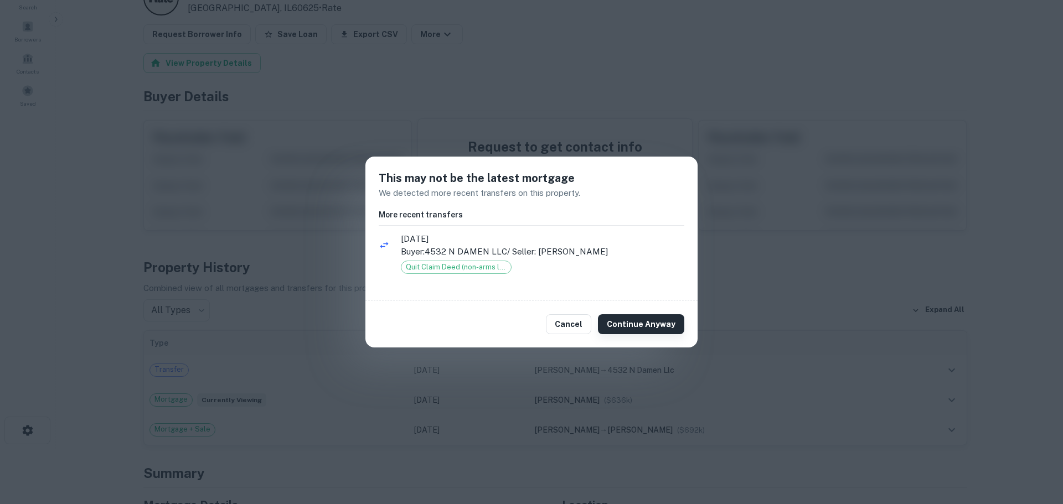
click at [626, 315] on button "Continue Anyway" at bounding box center [641, 325] width 86 height 20
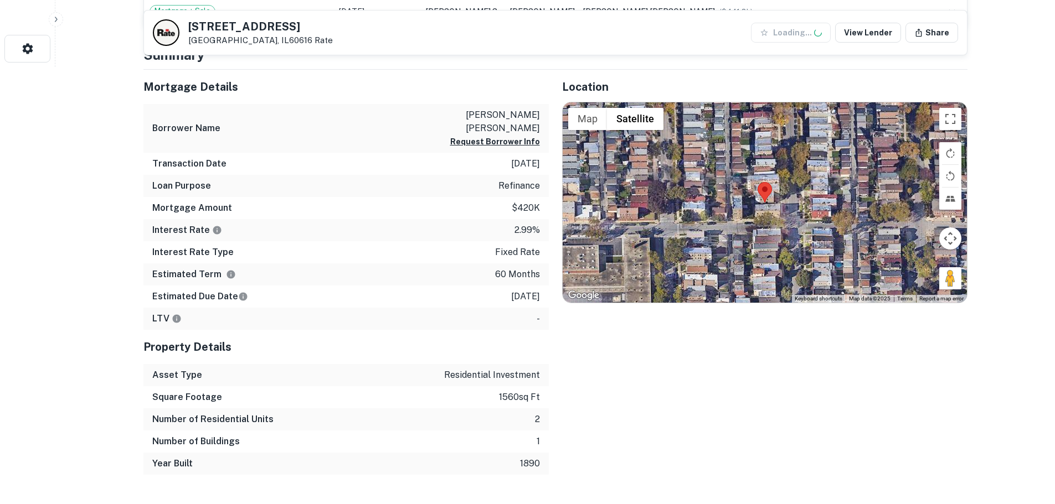
scroll to position [498, 0]
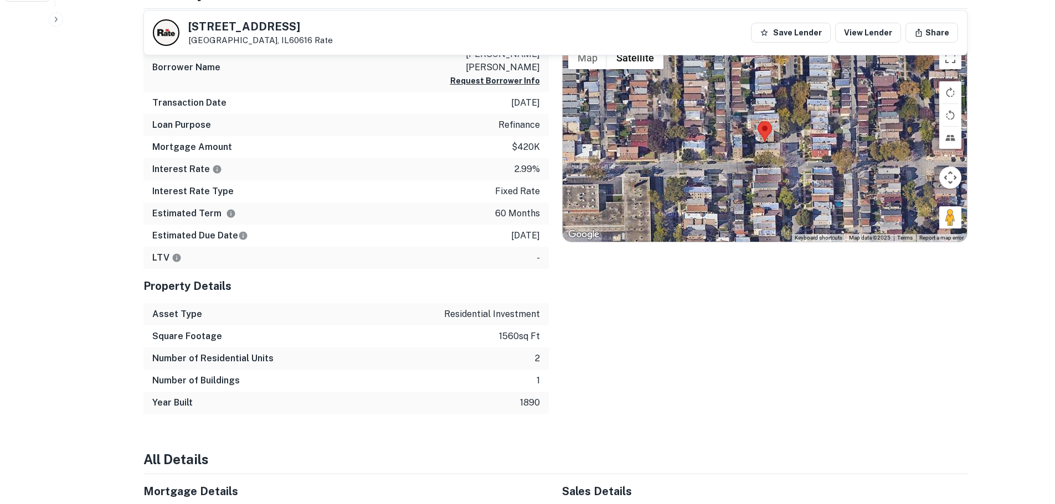
click at [775, 152] on div at bounding box center [765, 142] width 404 height 200
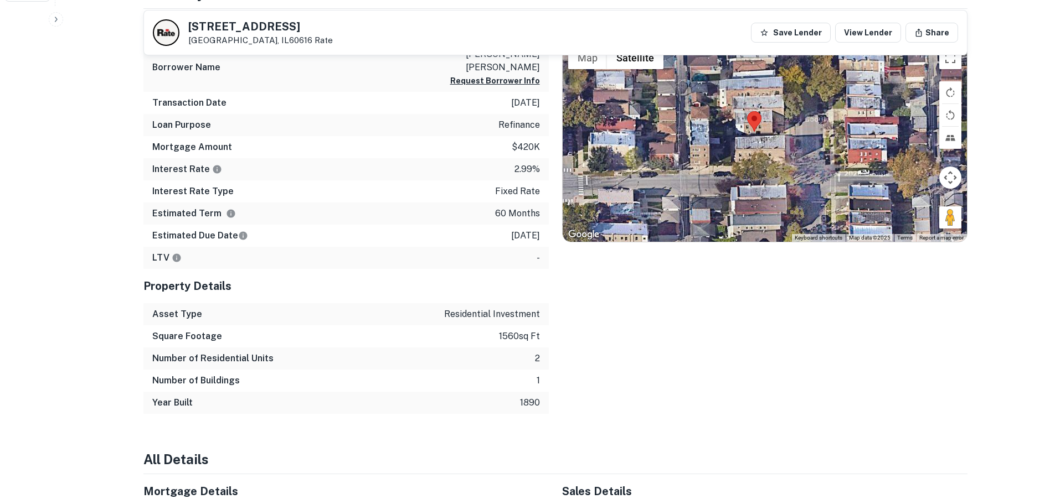
click at [753, 139] on div at bounding box center [765, 142] width 404 height 200
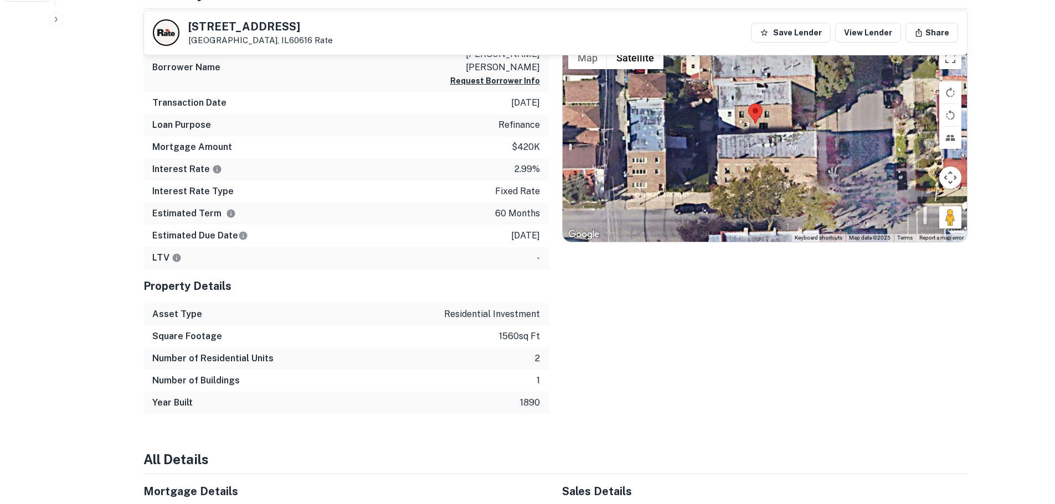
click at [753, 139] on div at bounding box center [765, 142] width 404 height 200
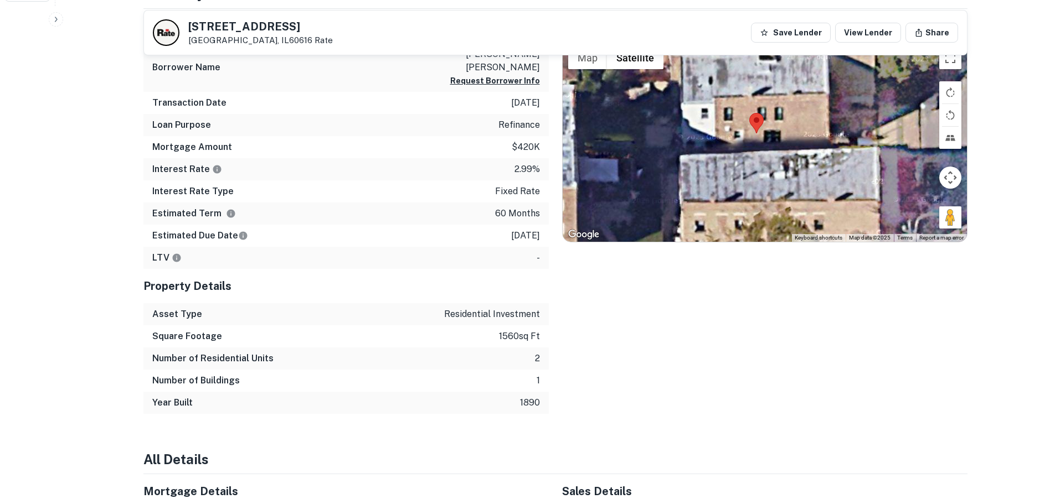
drag, startPoint x: 803, startPoint y: 131, endPoint x: 796, endPoint y: 190, distance: 59.7
click at [793, 194] on div at bounding box center [765, 142] width 404 height 200
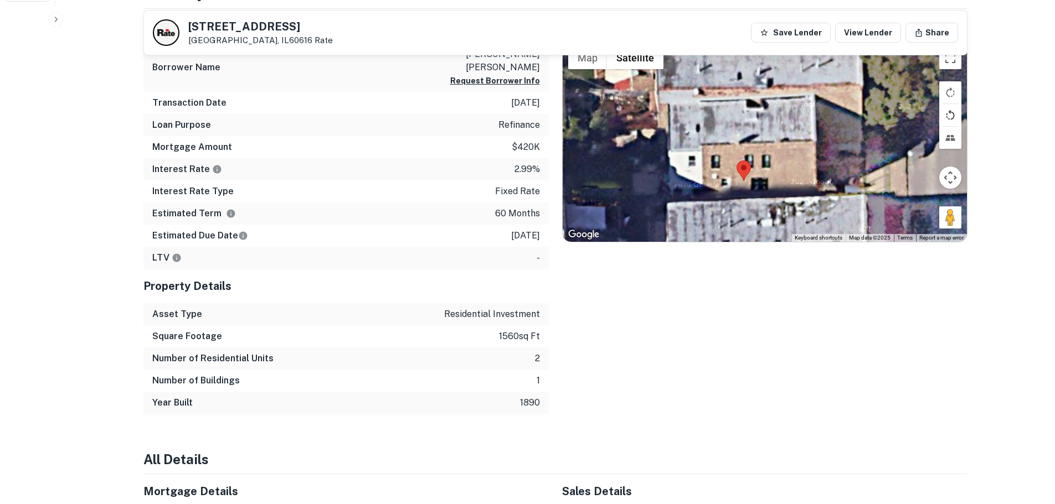
click at [950, 116] on button "Rotate map counterclockwise" at bounding box center [950, 115] width 22 height 22
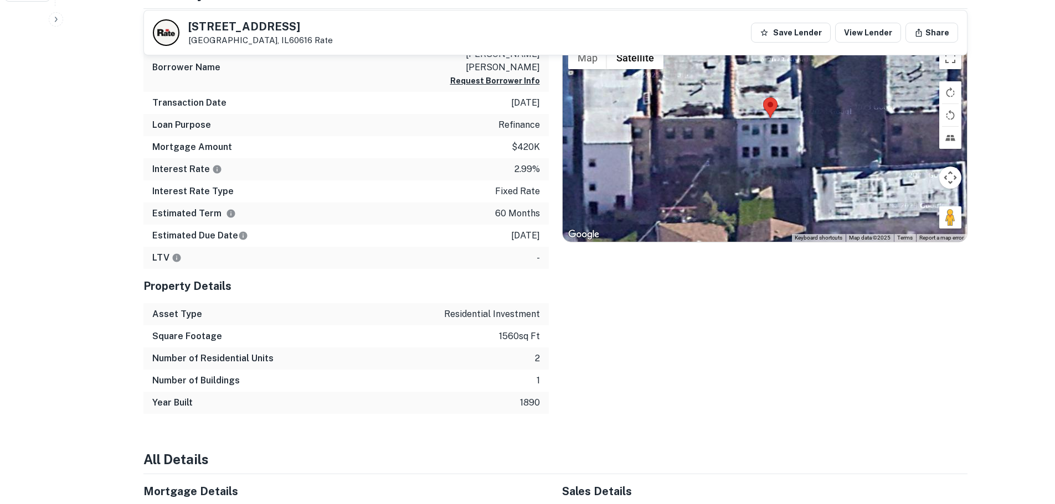
drag, startPoint x: 828, startPoint y: 203, endPoint x: 775, endPoint y: 161, distance: 68.1
click at [775, 161] on div at bounding box center [765, 142] width 404 height 200
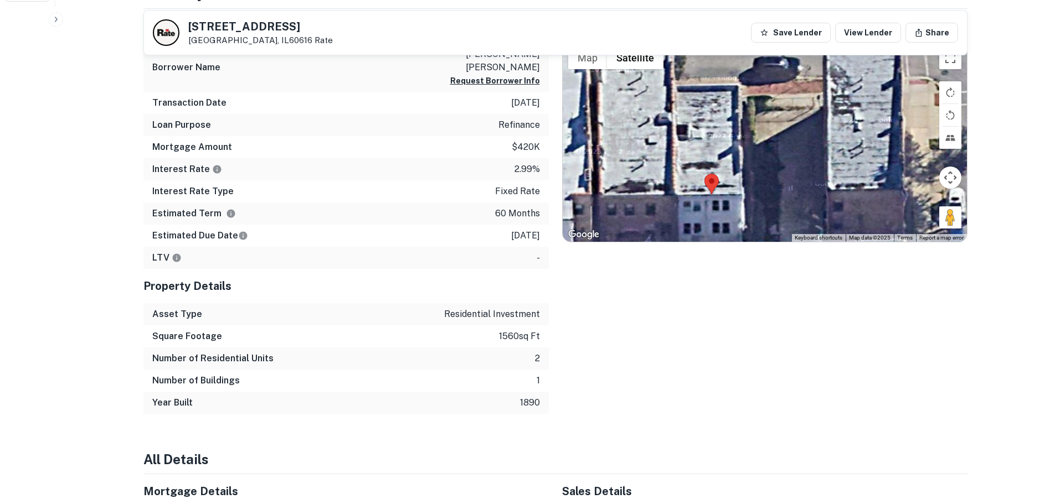
drag, startPoint x: 779, startPoint y: 189, endPoint x: 720, endPoint y: 270, distance: 99.5
click at [720, 270] on div "Location ← Move left → Move right ↑ Move up ↓ Move down + Zoom in - Zoom out Ho…" at bounding box center [758, 212] width 419 height 406
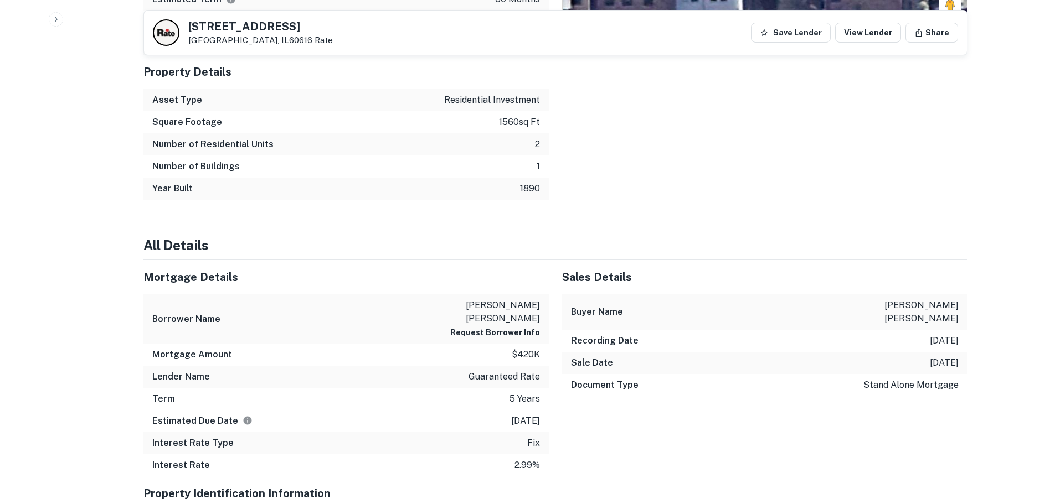
scroll to position [720, 0]
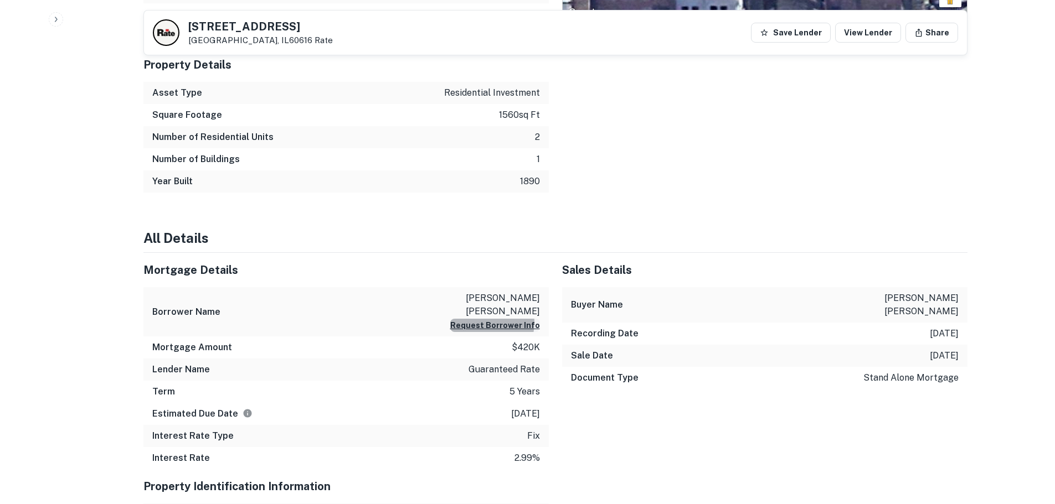
click at [485, 322] on button "Request Borrower Info" at bounding box center [495, 325] width 90 height 13
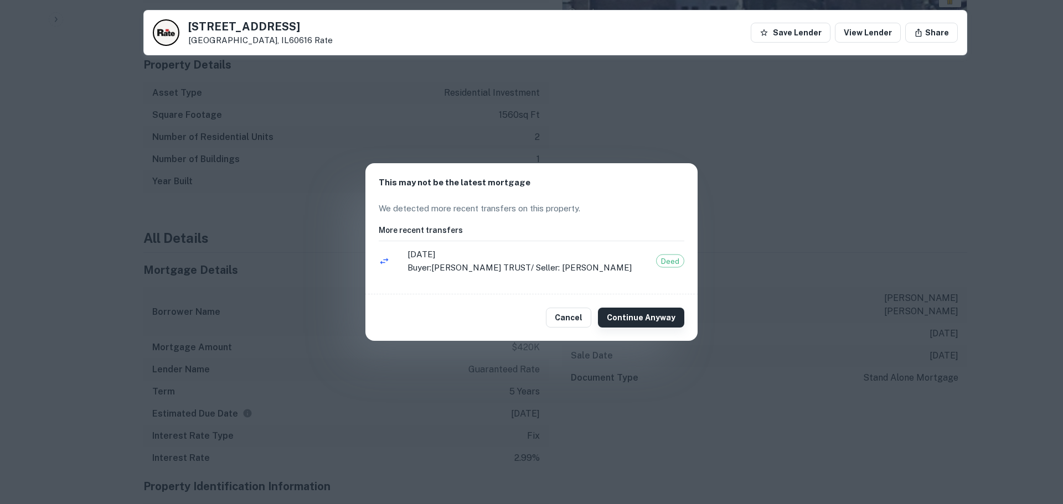
click at [640, 315] on button "Continue Anyway" at bounding box center [641, 318] width 86 height 20
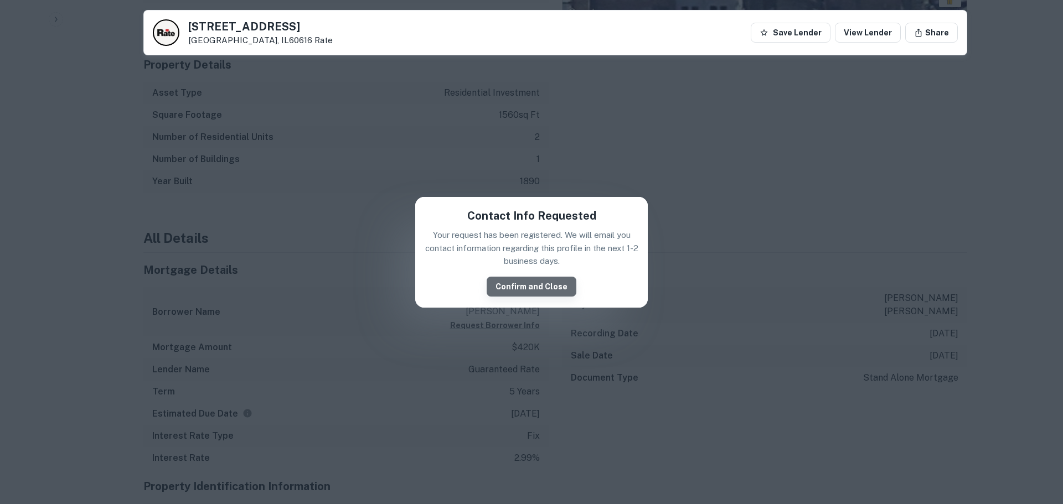
click at [550, 283] on button "Confirm and Close" at bounding box center [532, 287] width 90 height 20
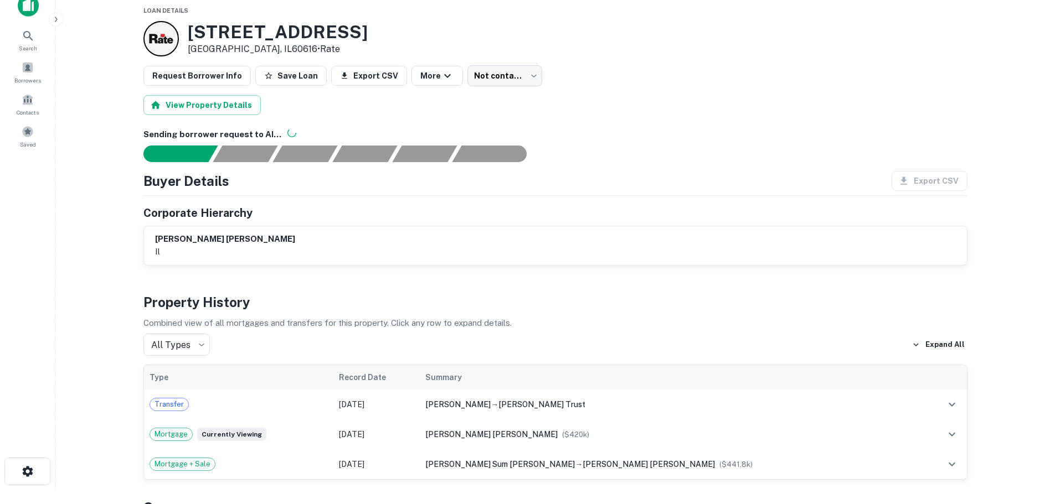
scroll to position [0, 0]
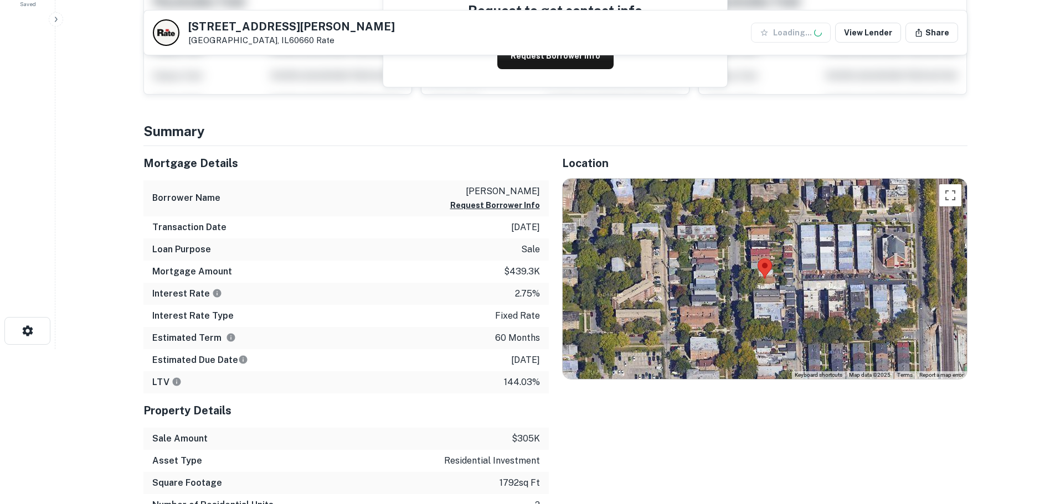
scroll to position [166, 0]
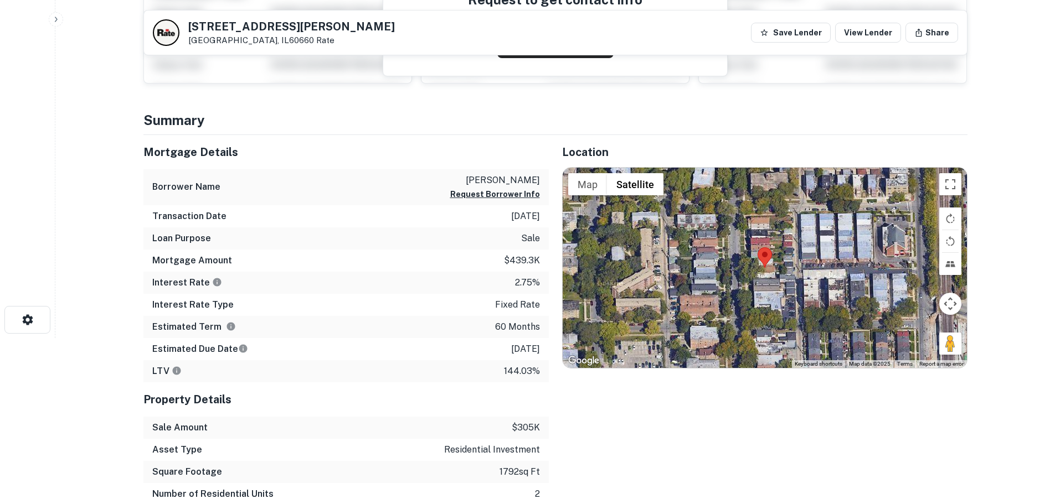
click at [774, 265] on div at bounding box center [765, 268] width 404 height 200
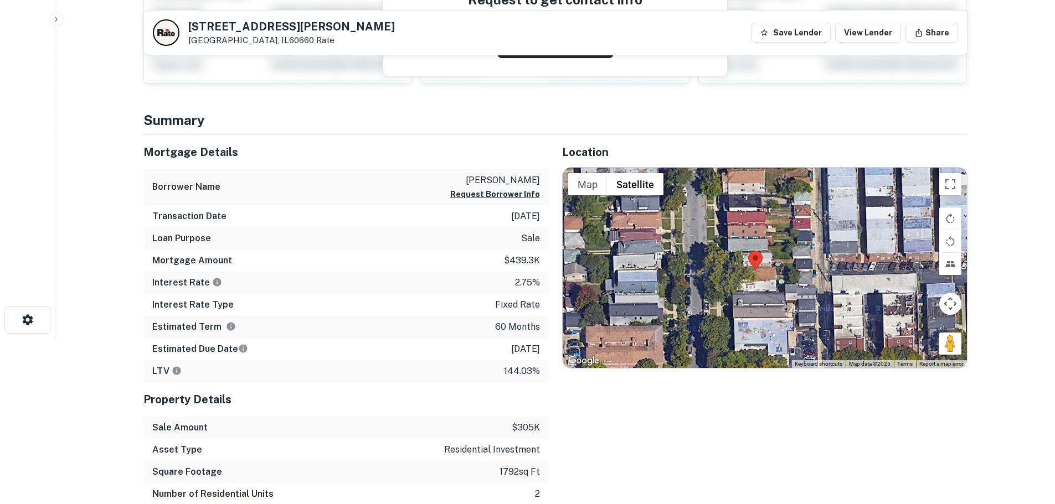
click at [748, 251] on area at bounding box center [748, 251] width 0 height 0
click at [758, 272] on div at bounding box center [765, 268] width 404 height 200
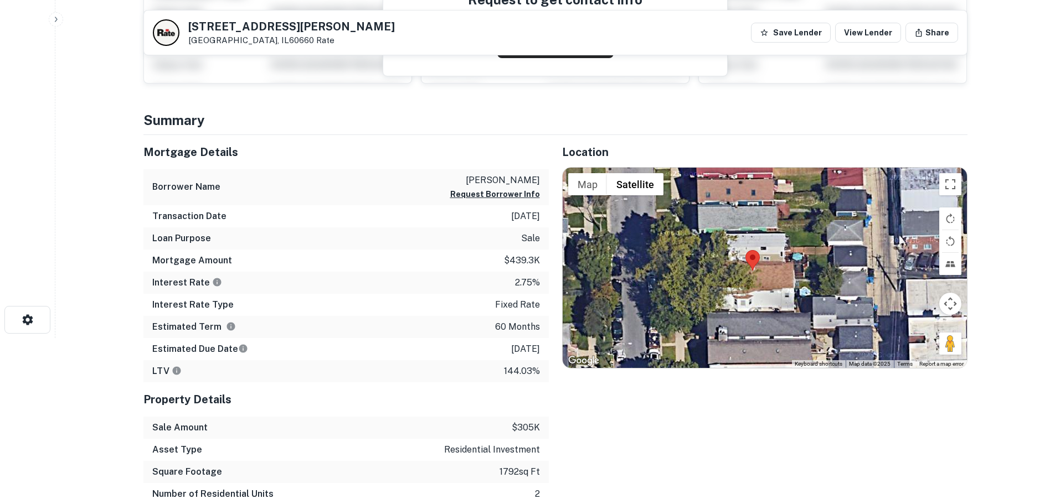
click at [750, 280] on div at bounding box center [765, 268] width 404 height 200
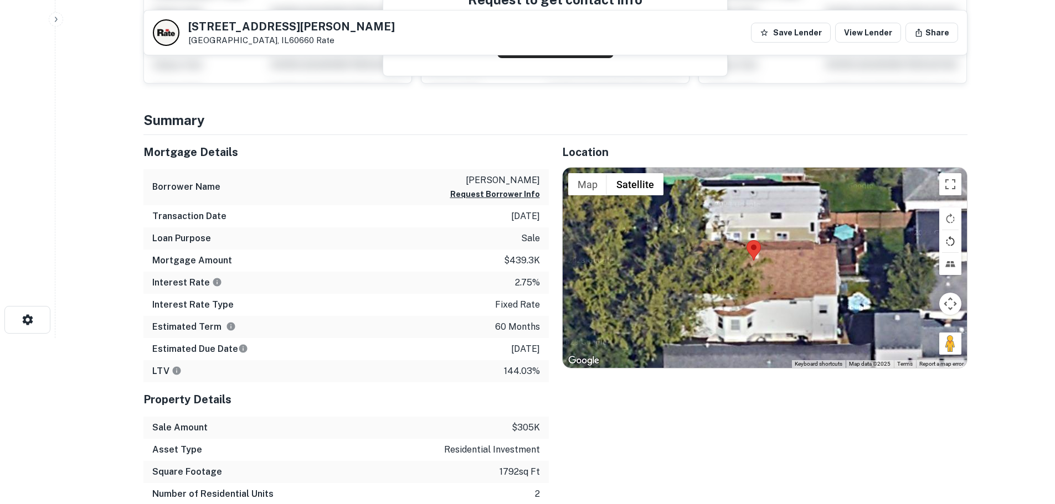
click at [947, 240] on button "Rotate map counterclockwise" at bounding box center [950, 241] width 22 height 22
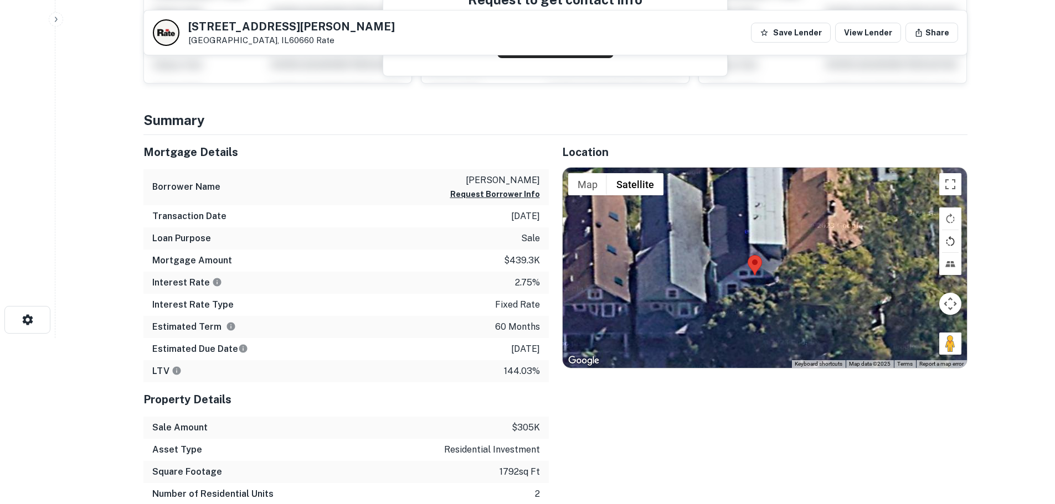
click at [947, 239] on button "Rotate map counterclockwise" at bounding box center [950, 241] width 22 height 22
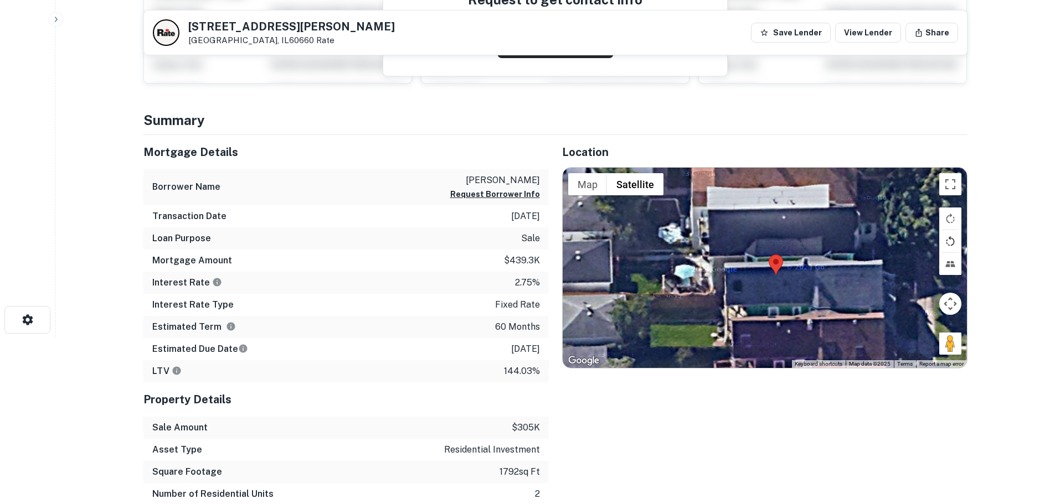
click at [947, 239] on button "Rotate map counterclockwise" at bounding box center [950, 241] width 22 height 22
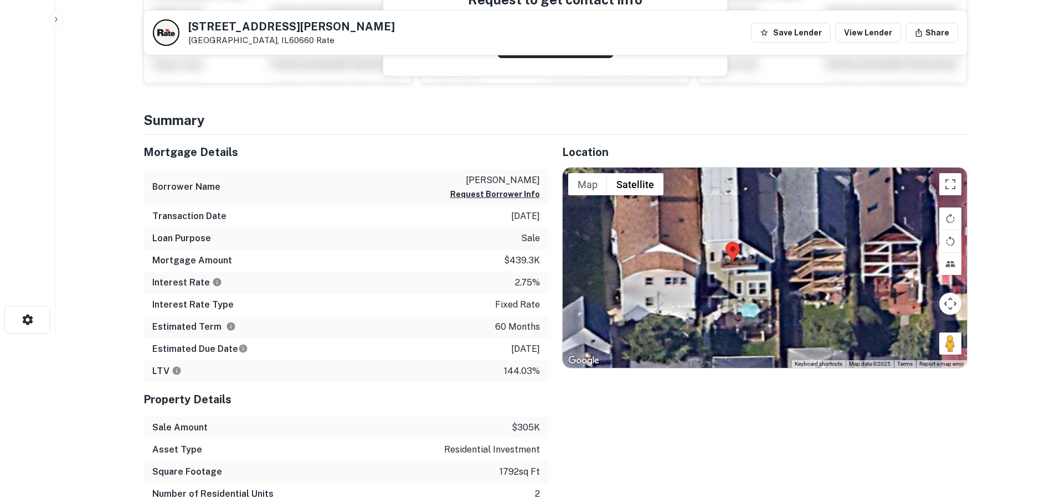
drag, startPoint x: 786, startPoint y: 310, endPoint x: 724, endPoint y: 313, distance: 62.7
click at [725, 313] on div at bounding box center [765, 268] width 404 height 200
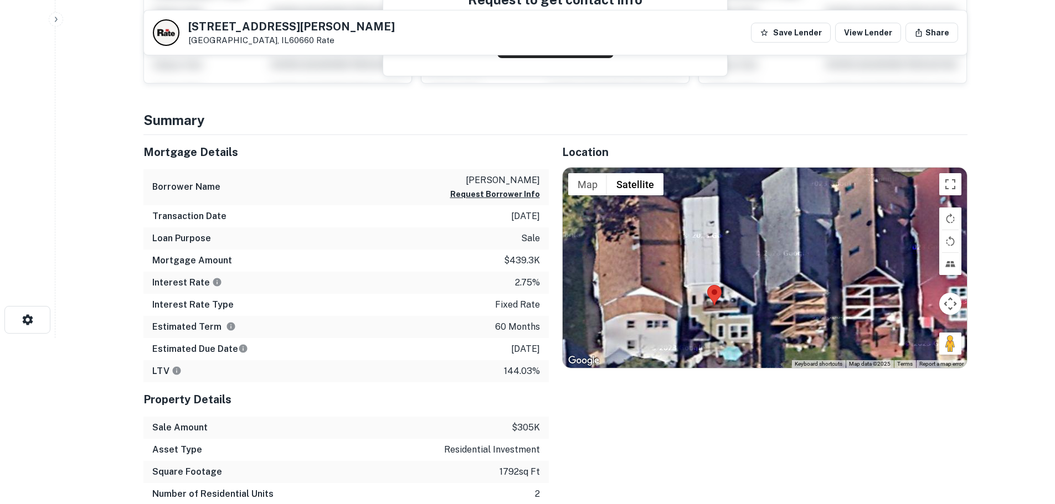
drag, startPoint x: 742, startPoint y: 311, endPoint x: 742, endPoint y: 341, distance: 29.9
click at [742, 341] on div at bounding box center [765, 268] width 404 height 200
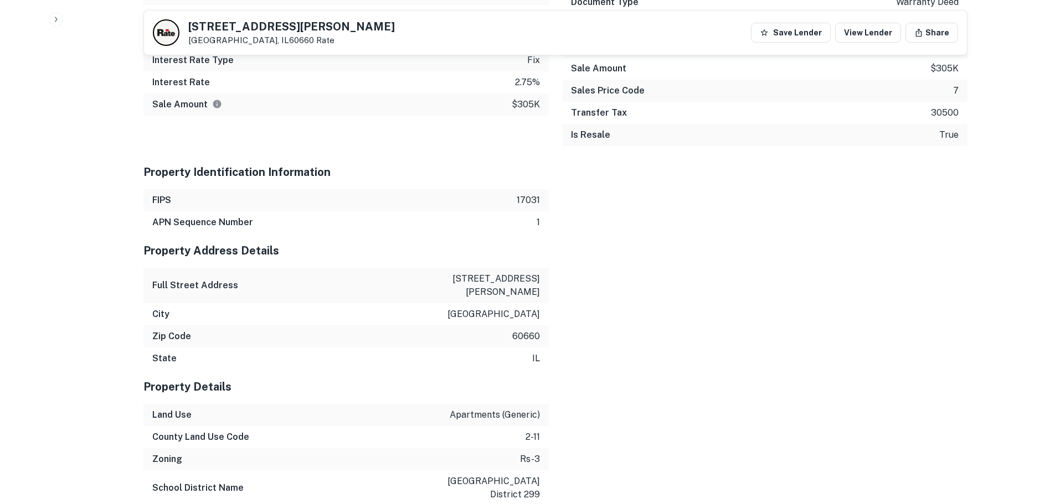
scroll to position [831, 0]
